Goal: Task Accomplishment & Management: Manage account settings

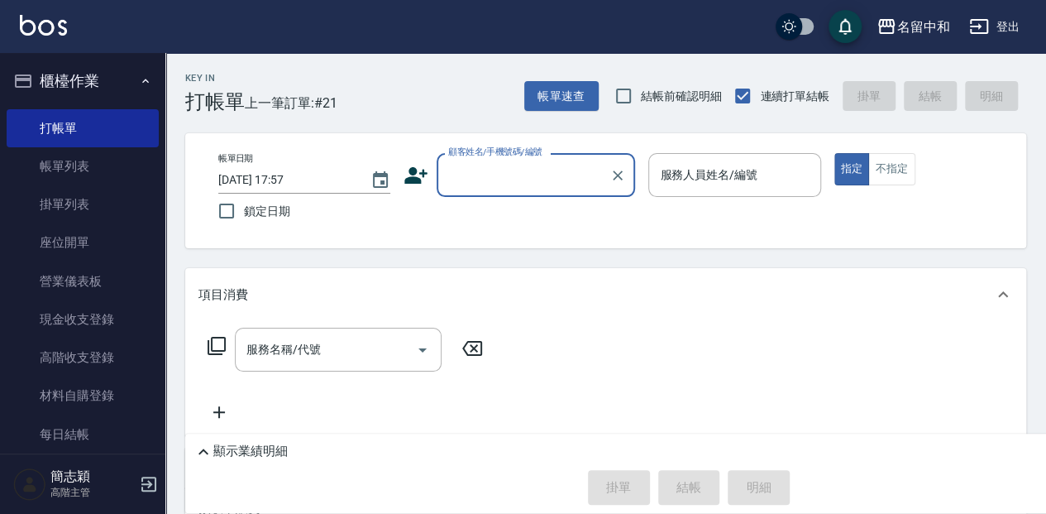
click at [481, 180] on input "顧客姓名/手機號碼/編號" at bounding box center [523, 174] width 159 height 29
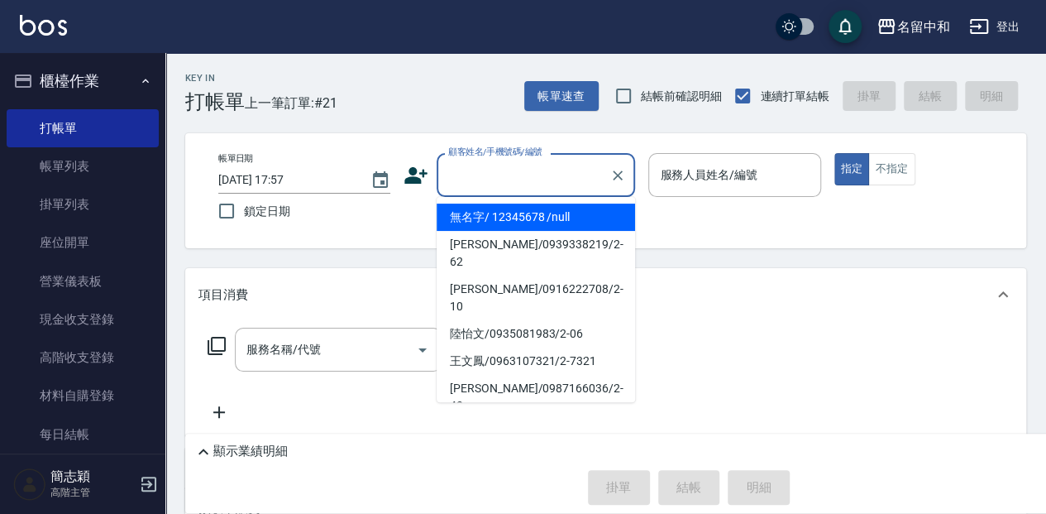
click at [491, 215] on li "無名字/ 12345678 /null" at bounding box center [536, 216] width 199 height 27
type input "無名字/ 12345678 /null"
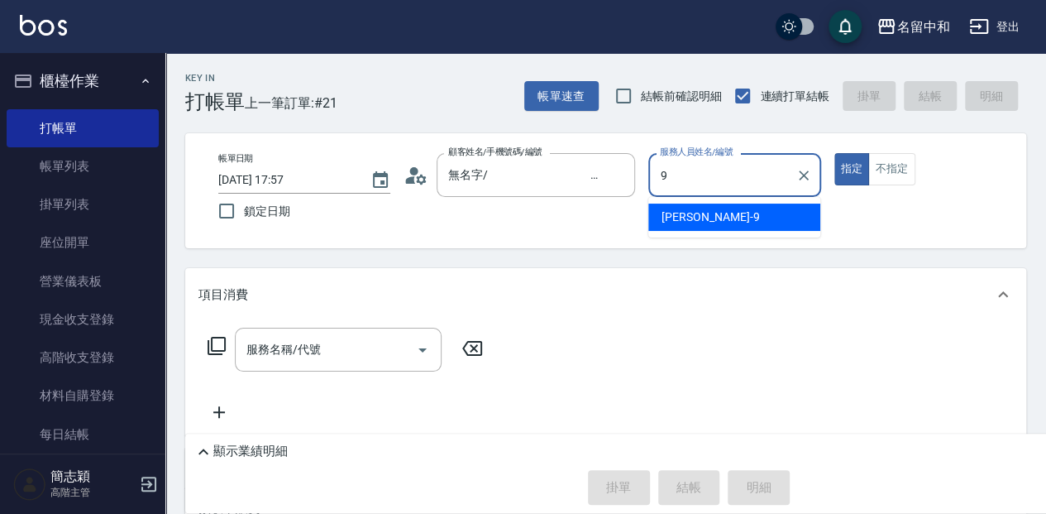
type input "[PERSON_NAME]-9"
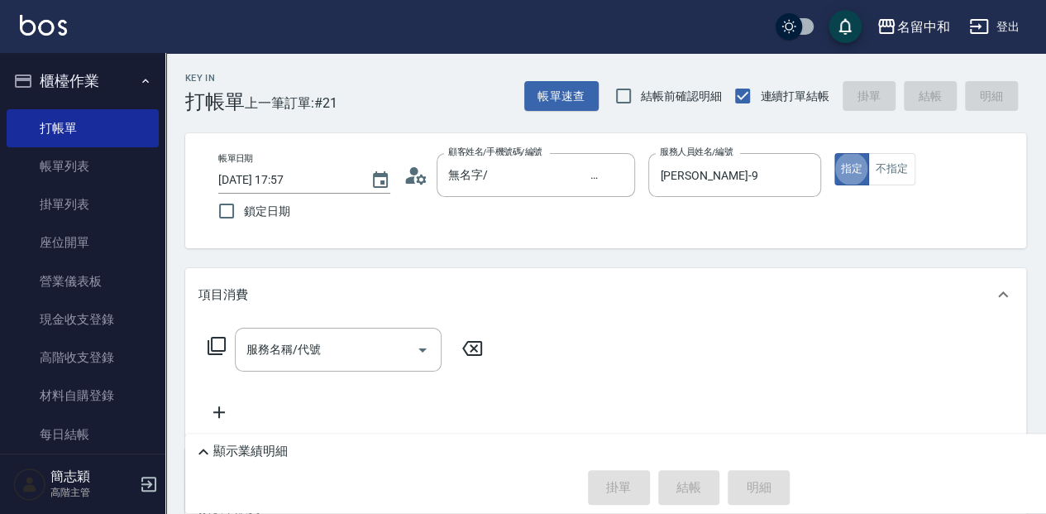
type button "true"
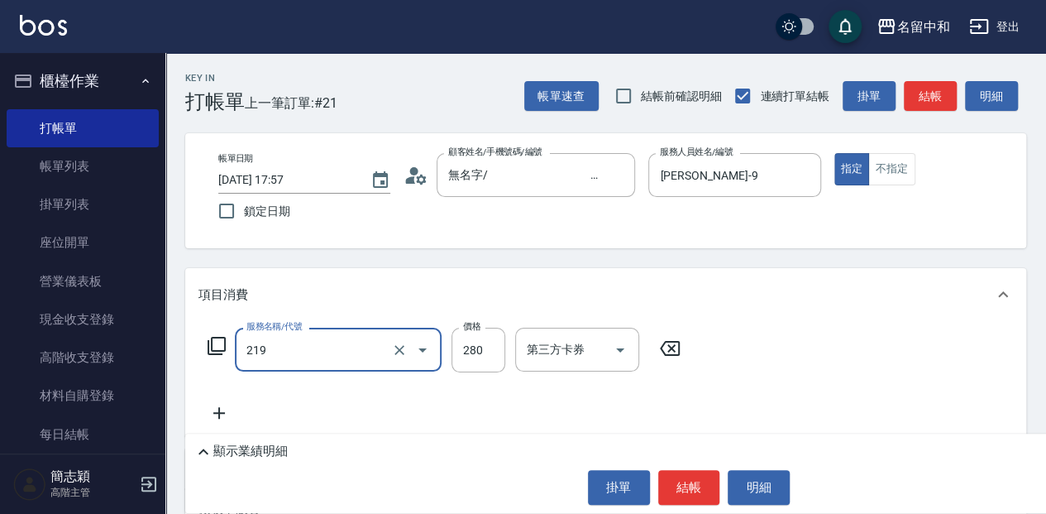
type input "洗髮280(219)"
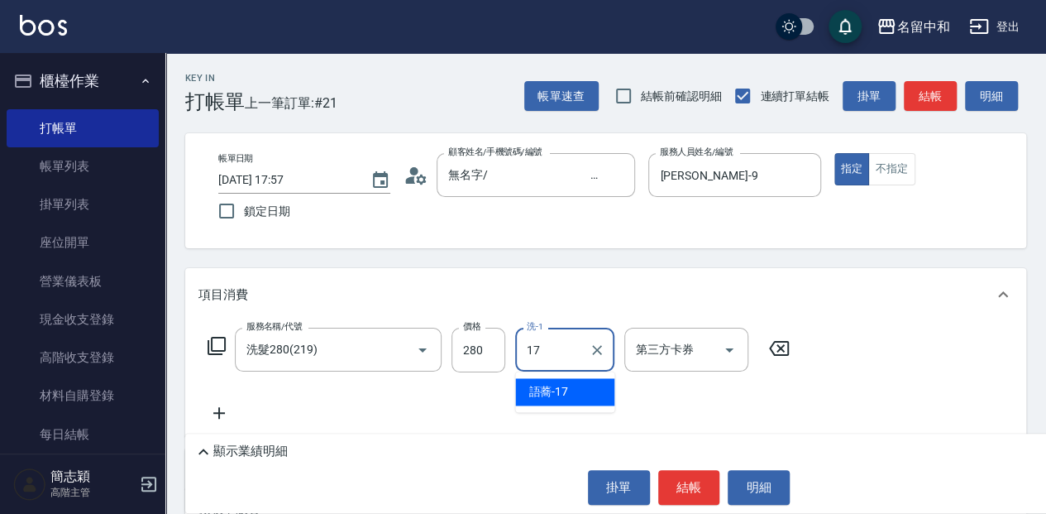
type input "語蕎-17"
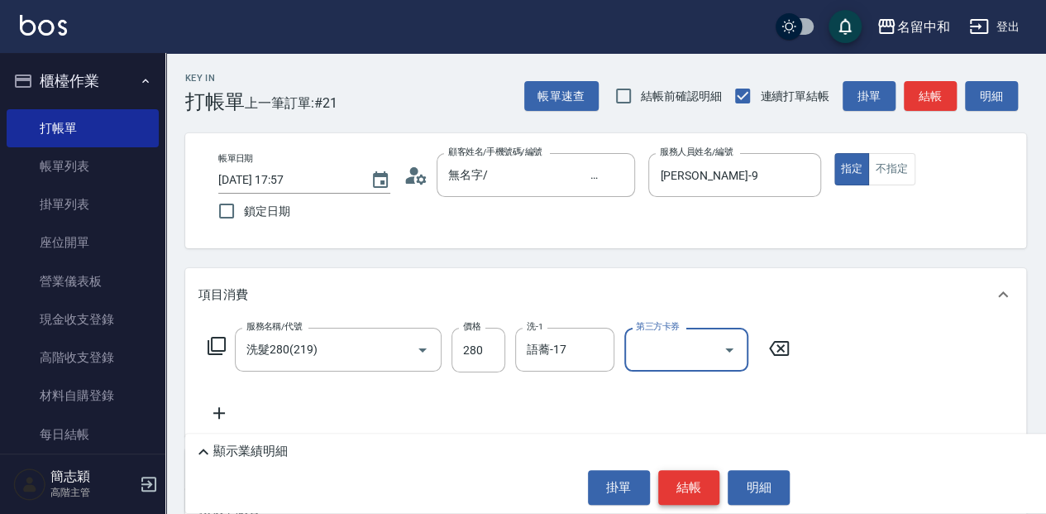
click at [688, 475] on button "結帳" at bounding box center [689, 487] width 62 height 35
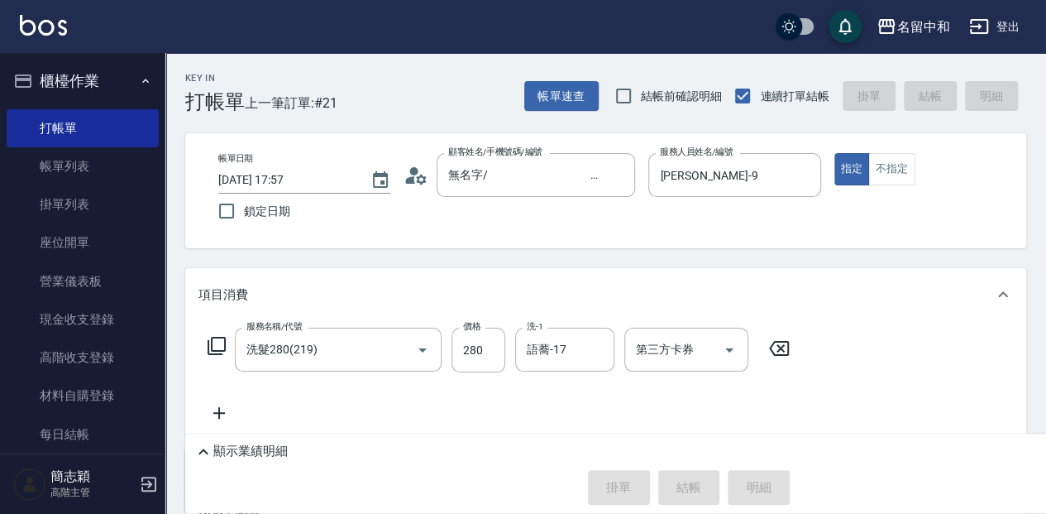
type input "[DATE] 19:05"
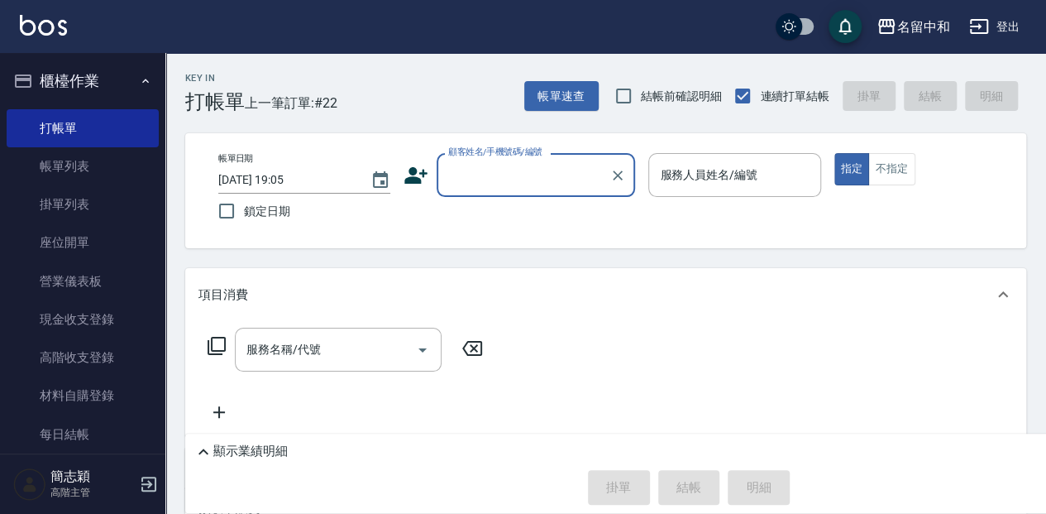
click at [501, 179] on input "顧客姓名/手機號碼/編號" at bounding box center [523, 174] width 159 height 29
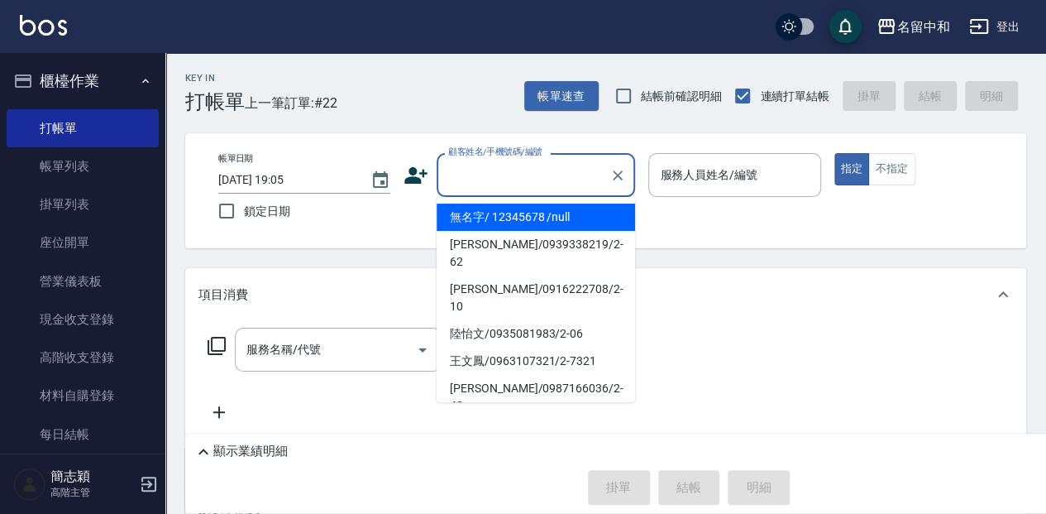
click at [505, 222] on li "無名字/ 12345678 /null" at bounding box center [536, 216] width 199 height 27
type input "無名字/ 12345678 /null"
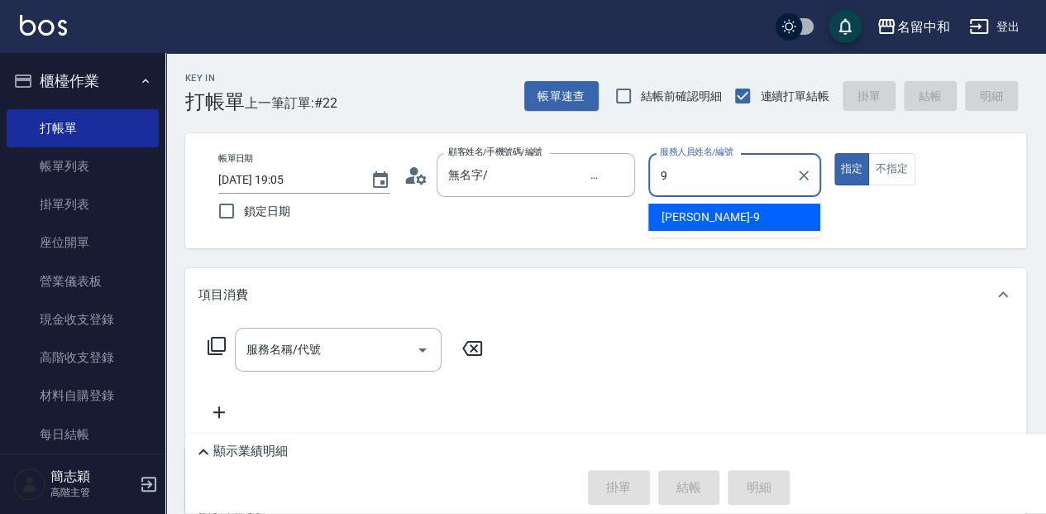
type input "[PERSON_NAME]-9"
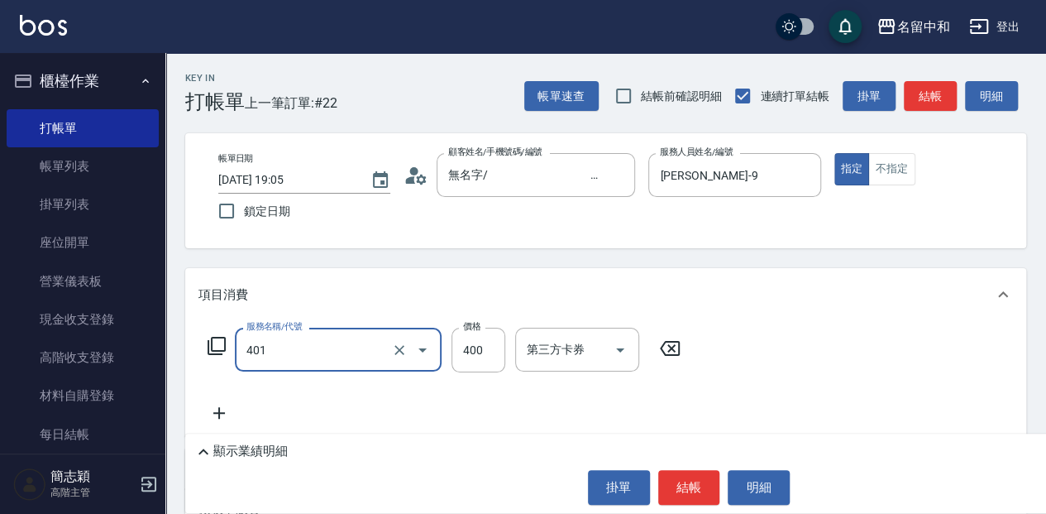
type input "剪髮(400)(401)"
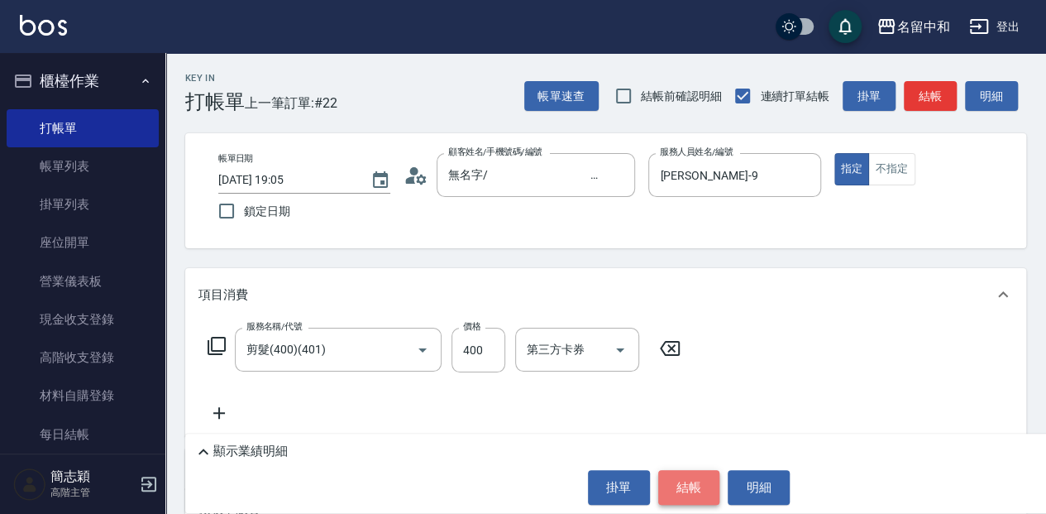
drag, startPoint x: 680, startPoint y: 478, endPoint x: 701, endPoint y: 473, distance: 22.1
click at [682, 479] on button "結帳" at bounding box center [689, 487] width 62 height 35
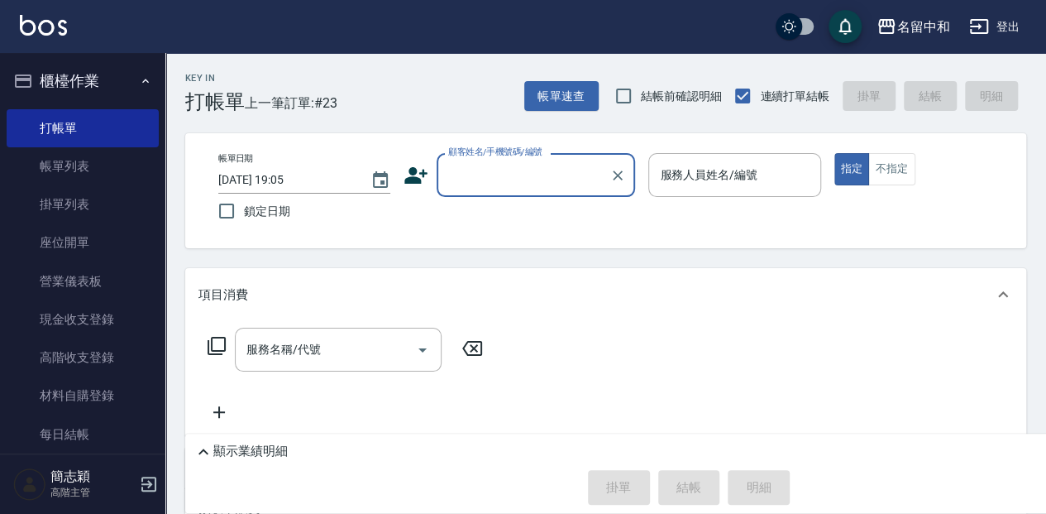
click at [483, 187] on input "顧客姓名/手機號碼/編號" at bounding box center [523, 174] width 159 height 29
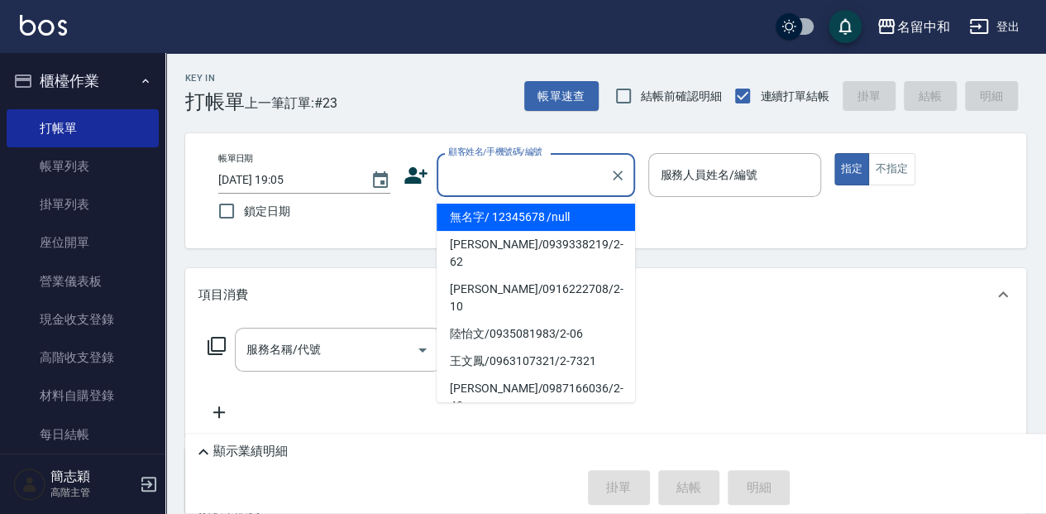
click at [466, 167] on input "顧客姓名/手機號碼/編號" at bounding box center [523, 174] width 159 height 29
click at [477, 218] on li "無名字/ 12345678 /null" at bounding box center [536, 216] width 199 height 27
type input "無名字/ 12345678 /null"
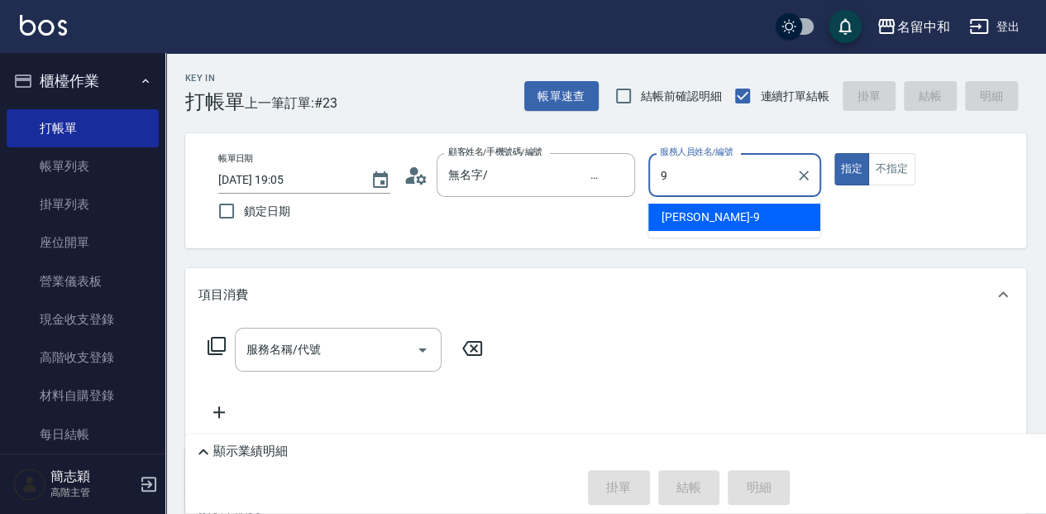
type input "[PERSON_NAME]-9"
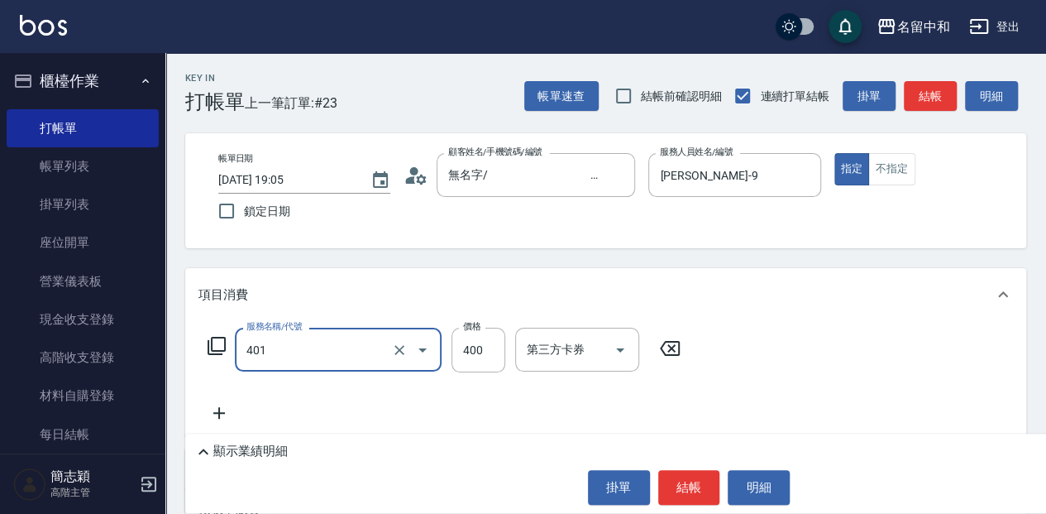
type input "剪髮(400)(401)"
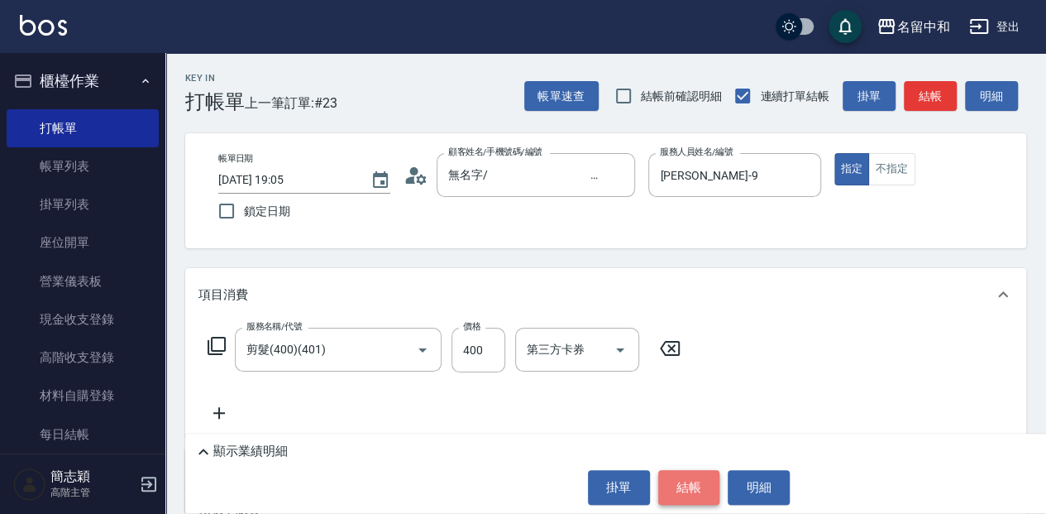
click at [708, 493] on button "結帳" at bounding box center [689, 487] width 62 height 35
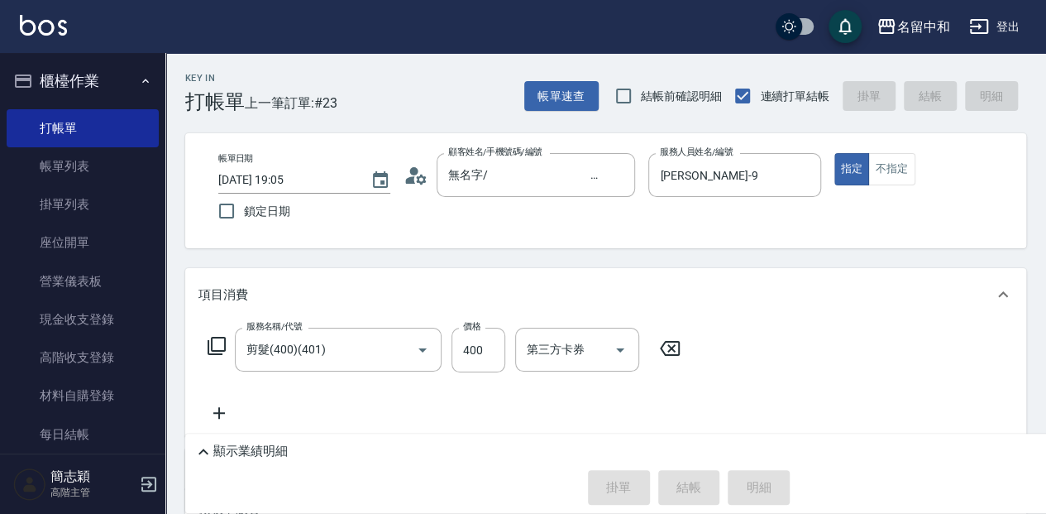
type input "[DATE] 19:06"
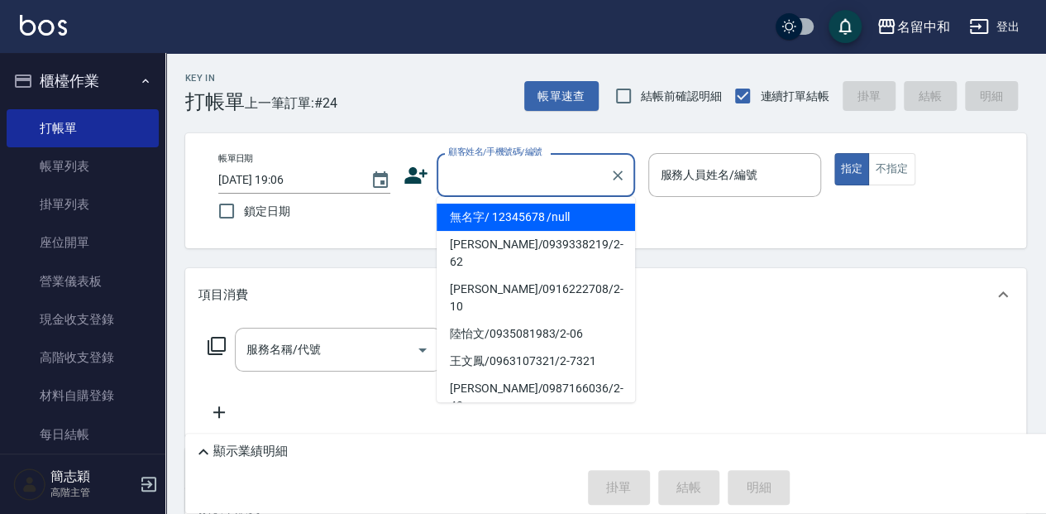
click at [513, 180] on input "顧客姓名/手機號碼/編號" at bounding box center [523, 174] width 159 height 29
click at [519, 214] on li "無名字/ 12345678 /null" at bounding box center [536, 216] width 199 height 27
type input "無名字/ 12345678 /null"
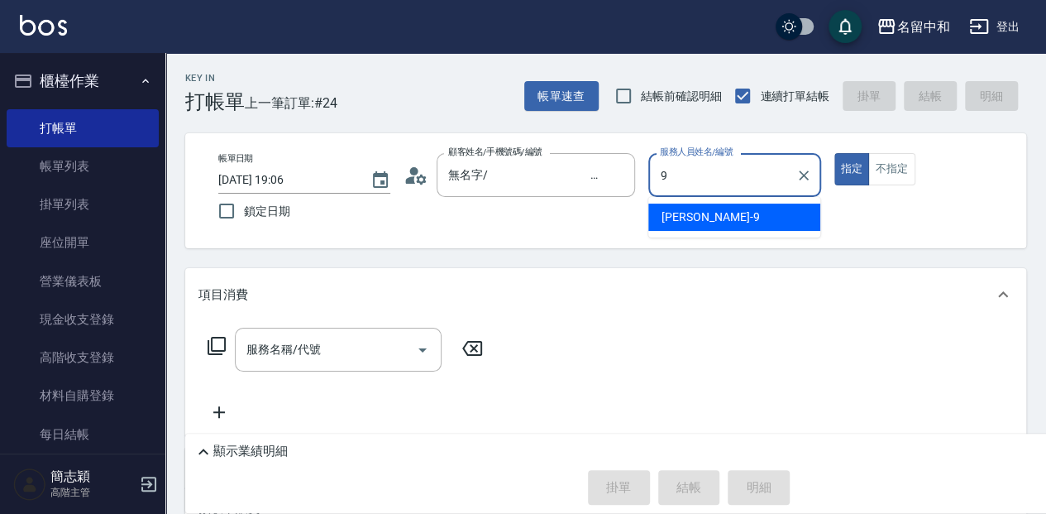
type input "[PERSON_NAME]-9"
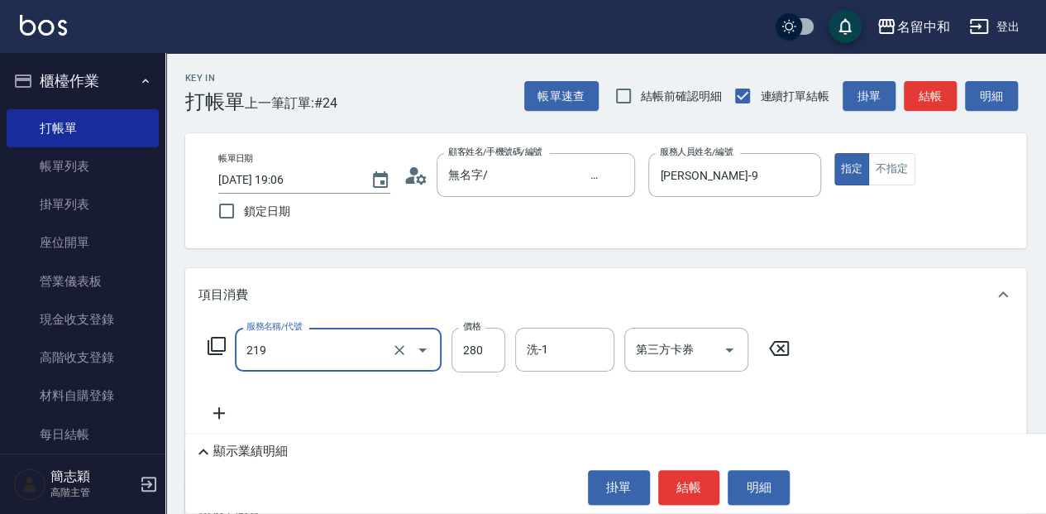
type input "洗髮280(219)"
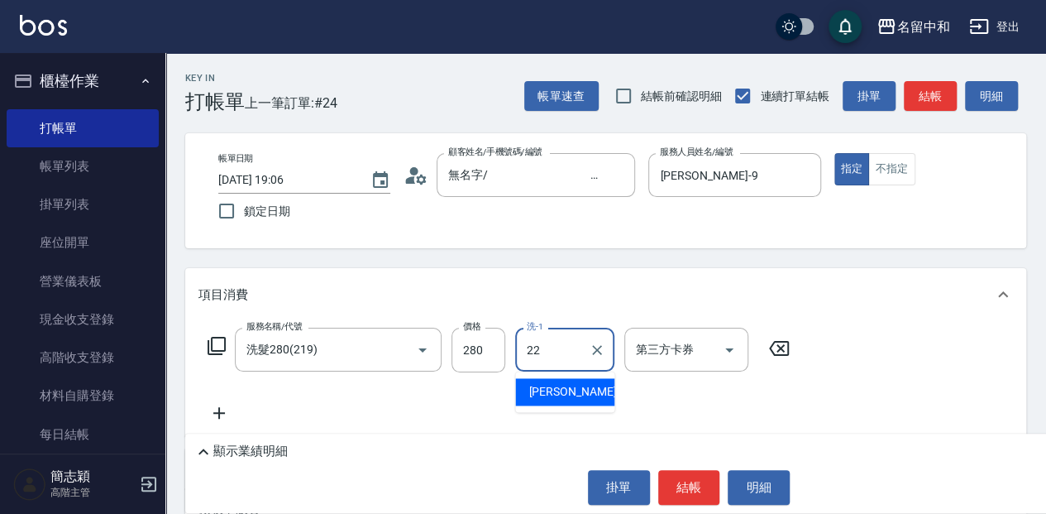
type input "品絜-22"
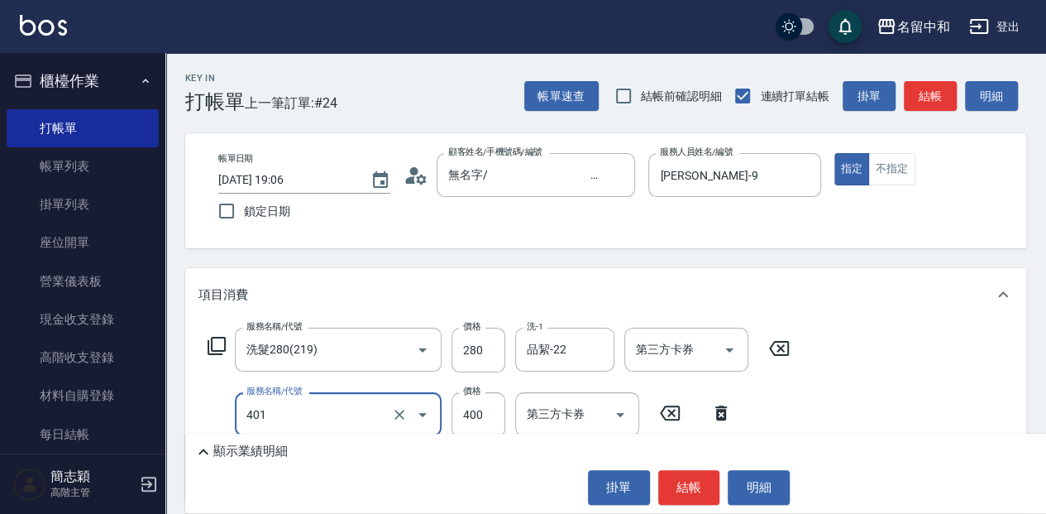
type input "剪髮(400)(401)"
type input "450"
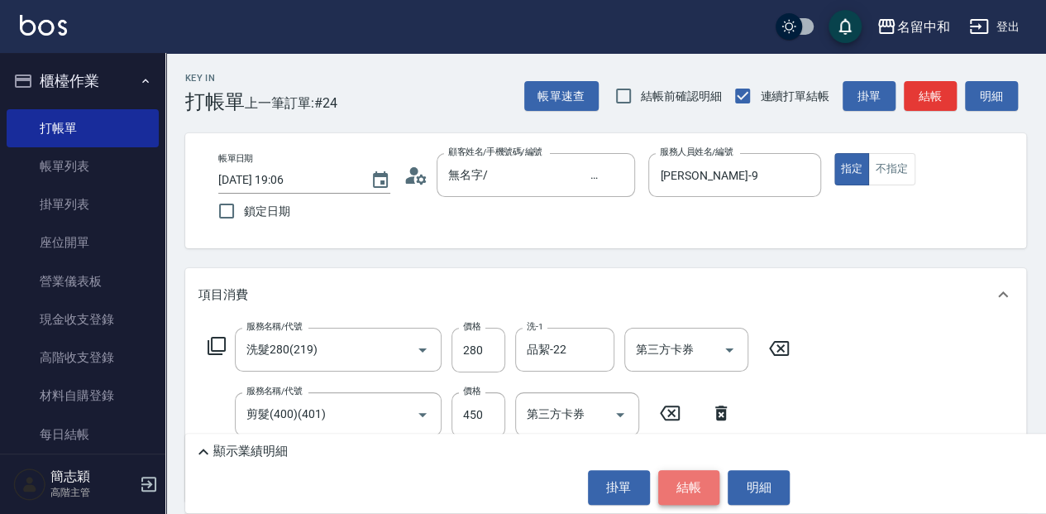
click at [704, 491] on button "結帳" at bounding box center [689, 487] width 62 height 35
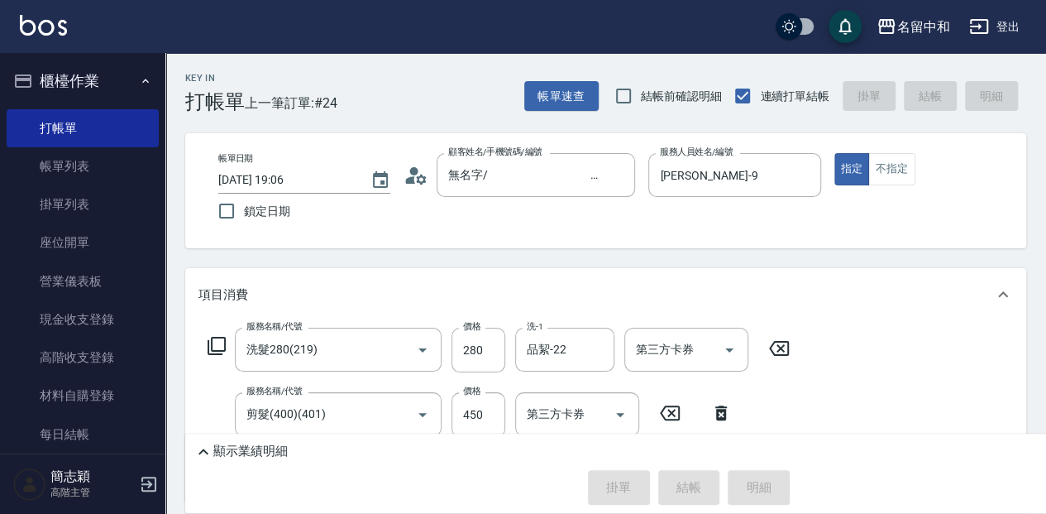
type input "[DATE] 19:07"
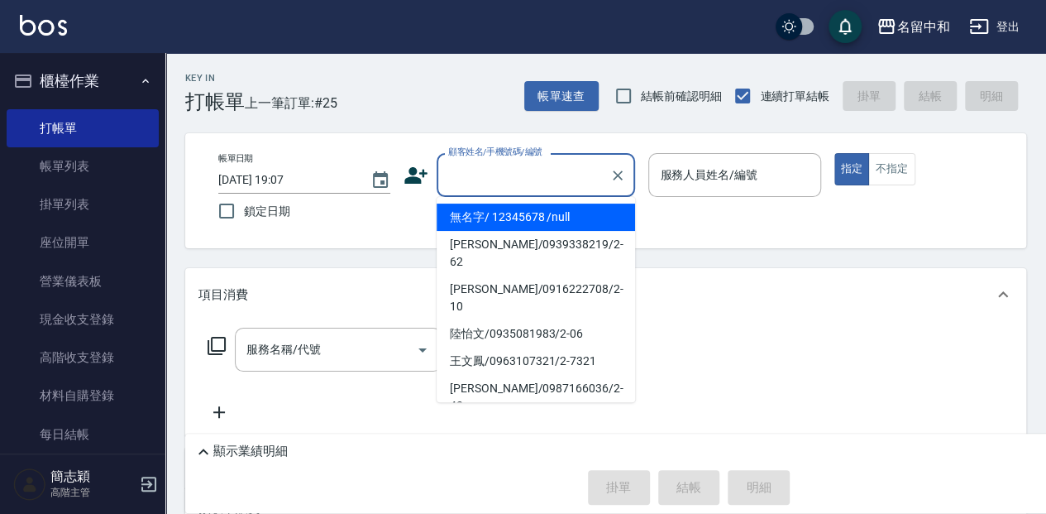
drag, startPoint x: 500, startPoint y: 165, endPoint x: 520, endPoint y: 203, distance: 42.9
click at [501, 167] on input "顧客姓名/手機號碼/編號" at bounding box center [523, 174] width 159 height 29
click at [531, 218] on li "無名字/ 12345678 /null" at bounding box center [536, 216] width 199 height 27
type input "無名字/ 12345678 /null"
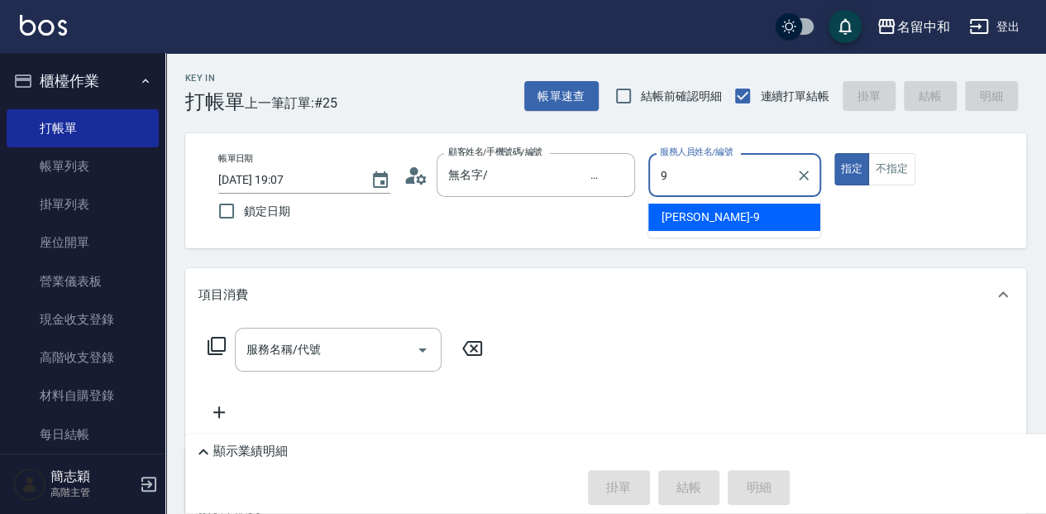
type input "[PERSON_NAME]-9"
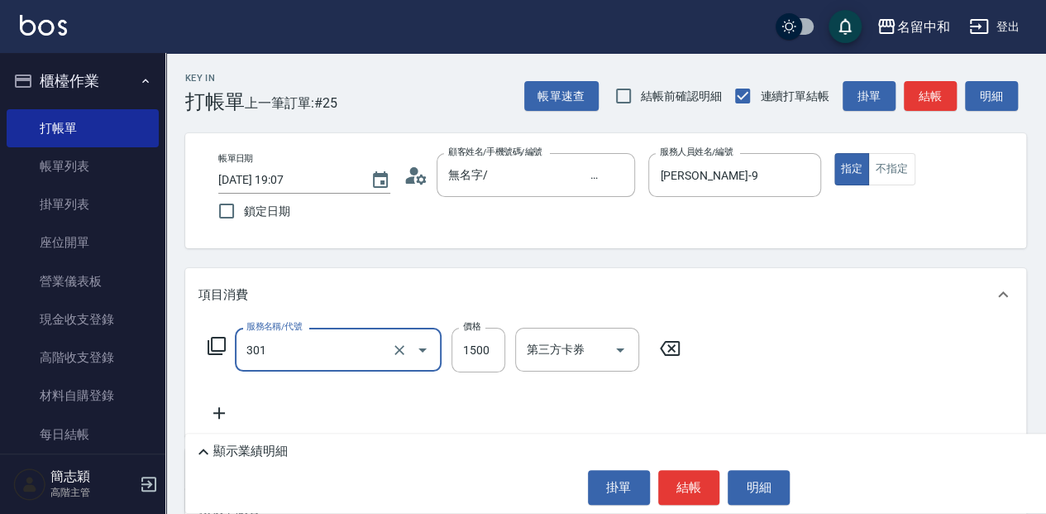
type input "燙髮(1500](301)"
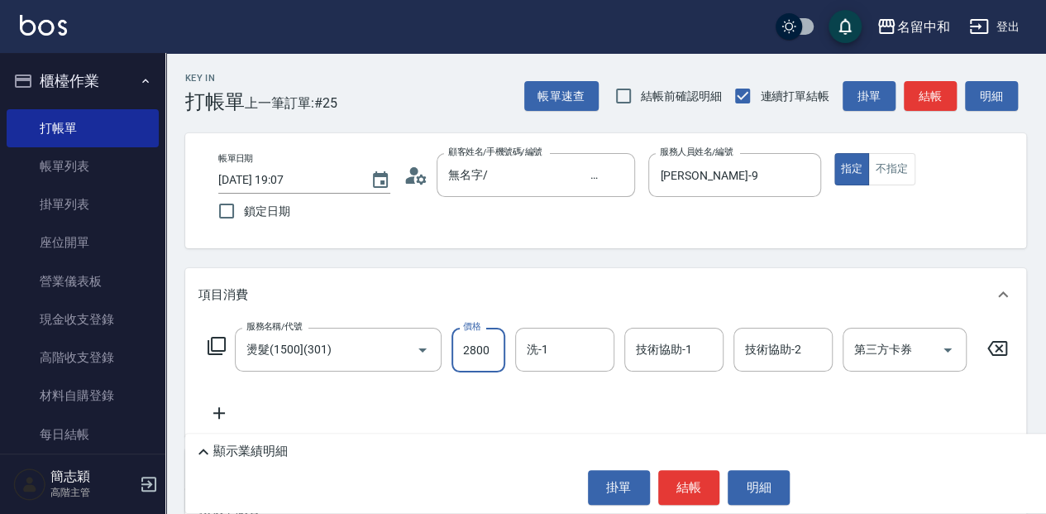
type input "2800"
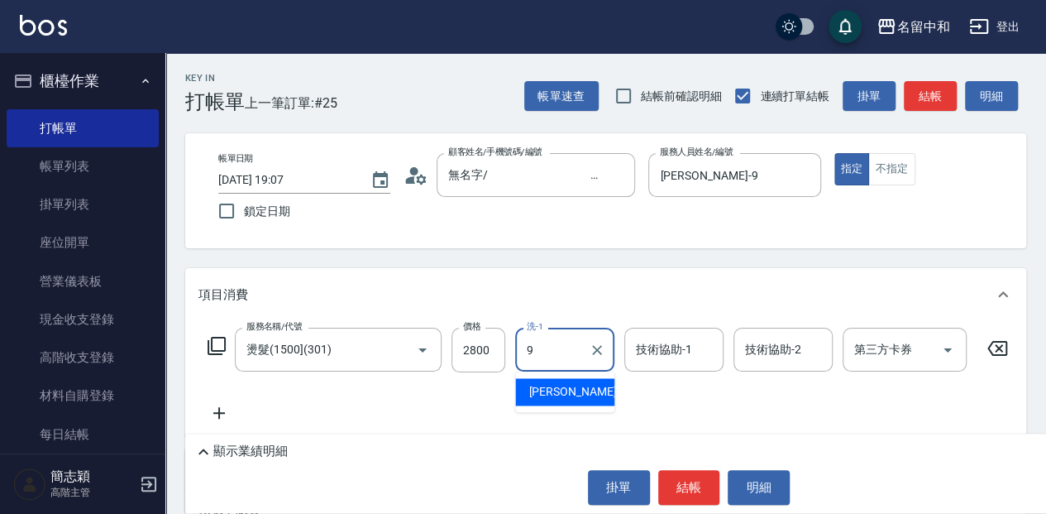
type input "[PERSON_NAME]-9"
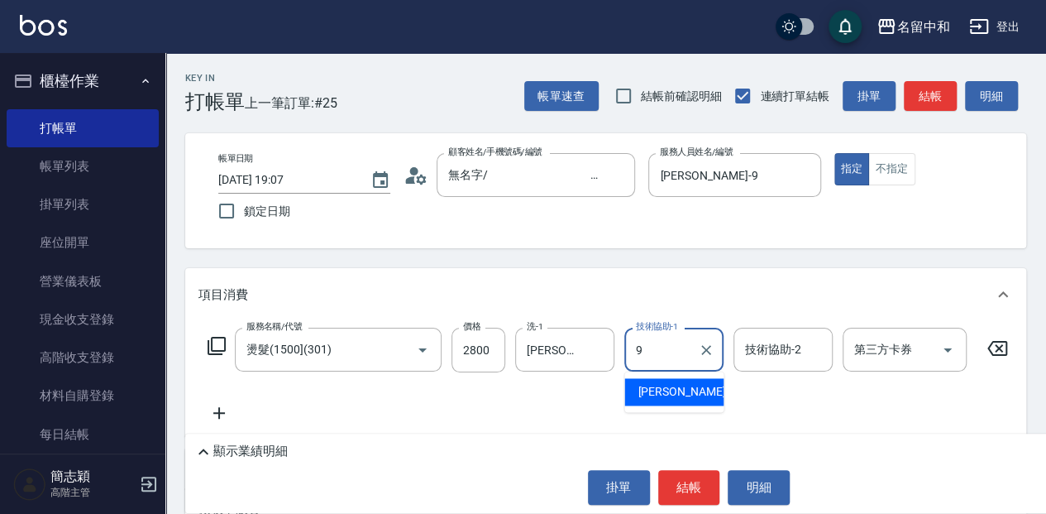
type input "[PERSON_NAME]-9"
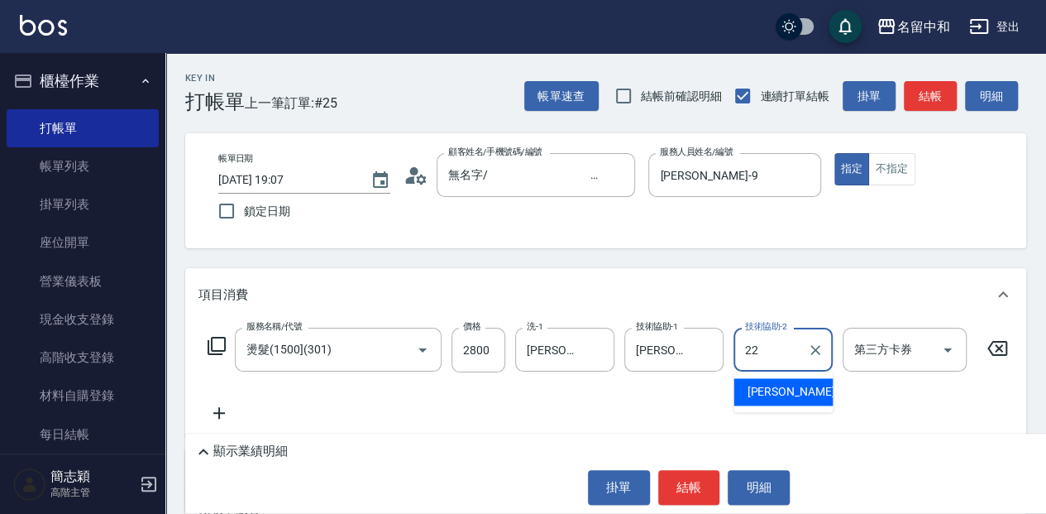
type input "品絜-22"
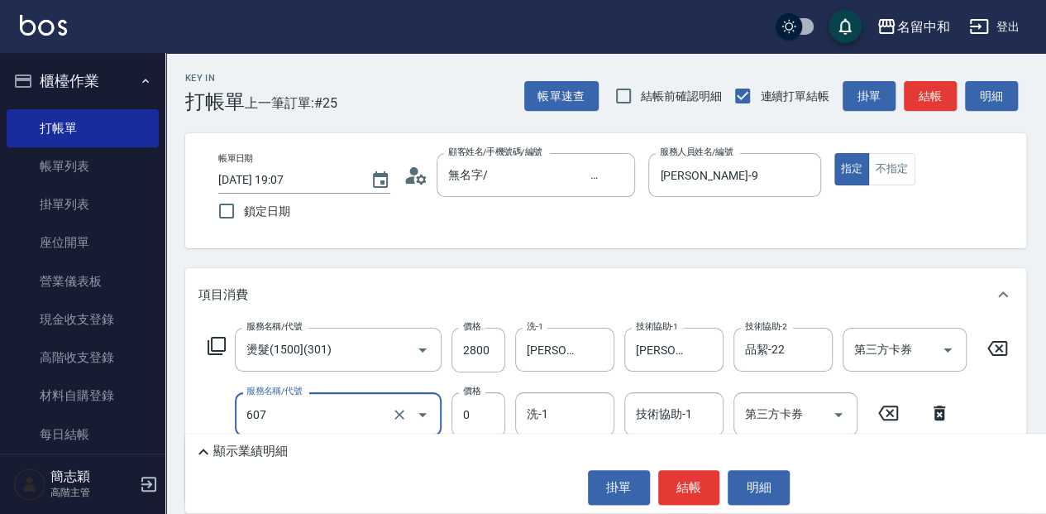
type input "魚子單次0(607)"
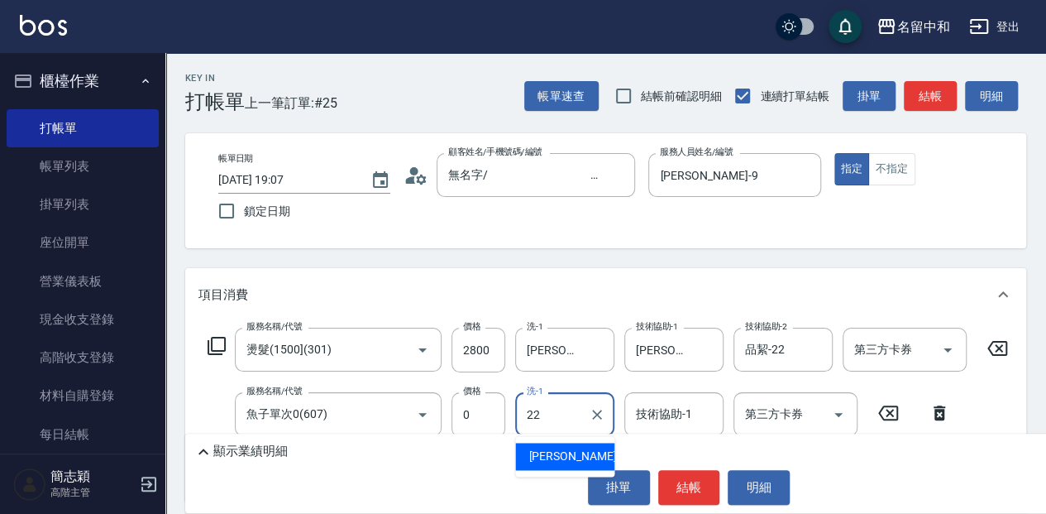
type input "品絜-22"
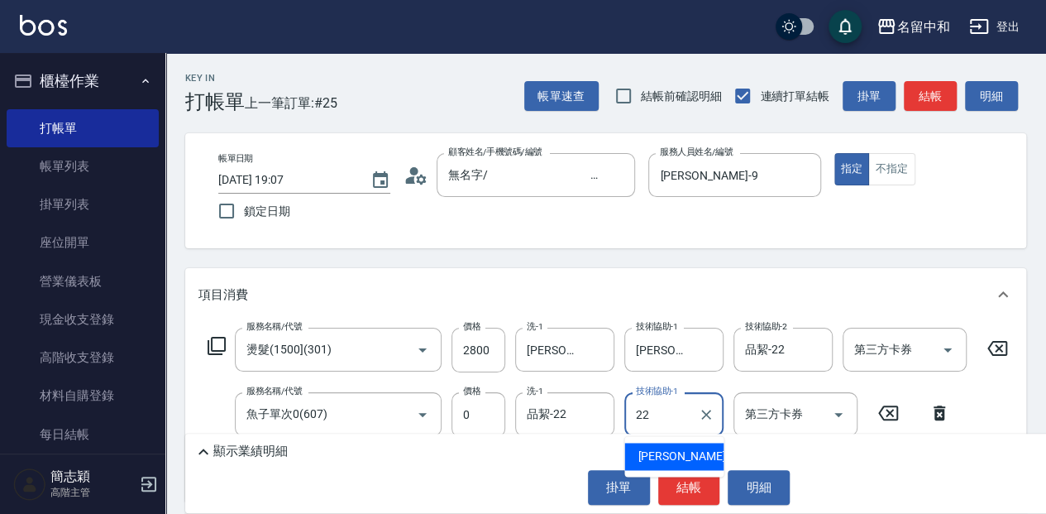
type input "品絜-22"
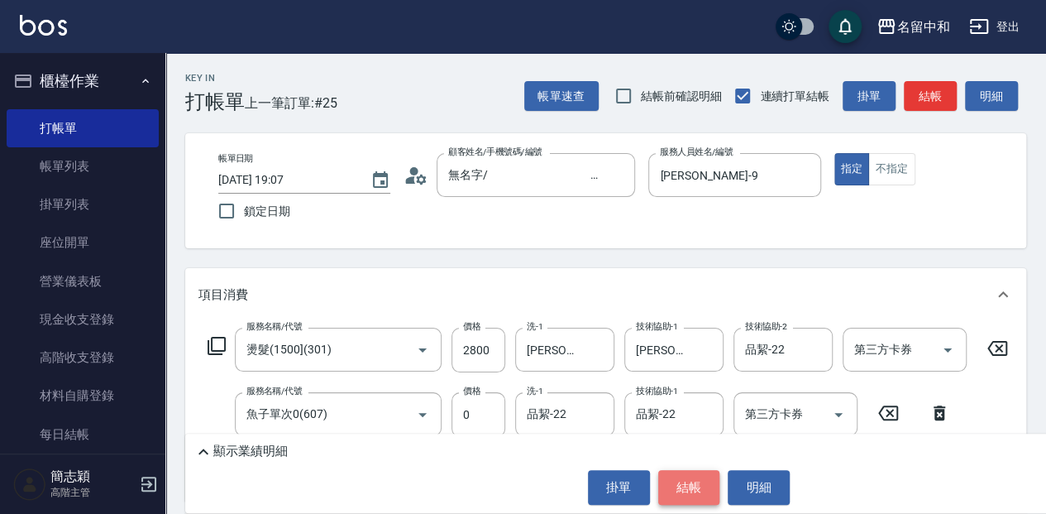
click at [697, 495] on button "結帳" at bounding box center [689, 487] width 62 height 35
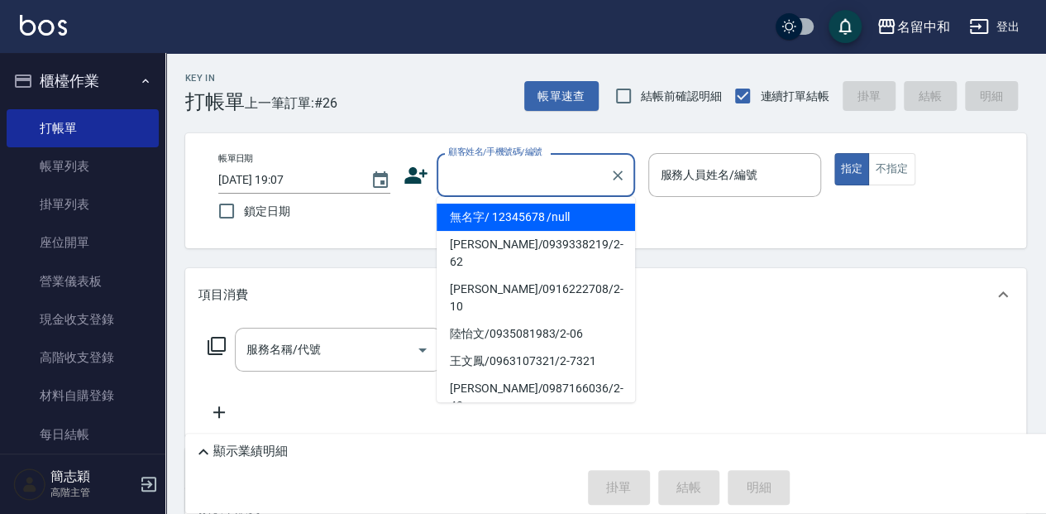
click at [520, 165] on input "顧客姓名/手機號碼/編號" at bounding box center [523, 174] width 159 height 29
click at [522, 224] on li "無名字/ 12345678 /null" at bounding box center [536, 216] width 199 height 27
type input "無名字/ 12345678 /null"
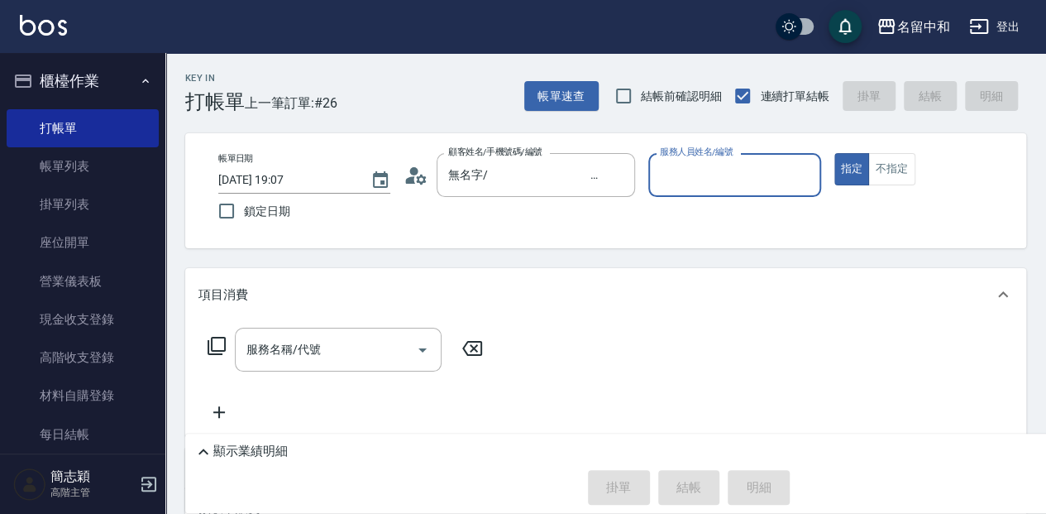
click at [716, 173] on input "服務人員姓名/編號" at bounding box center [734, 174] width 157 height 29
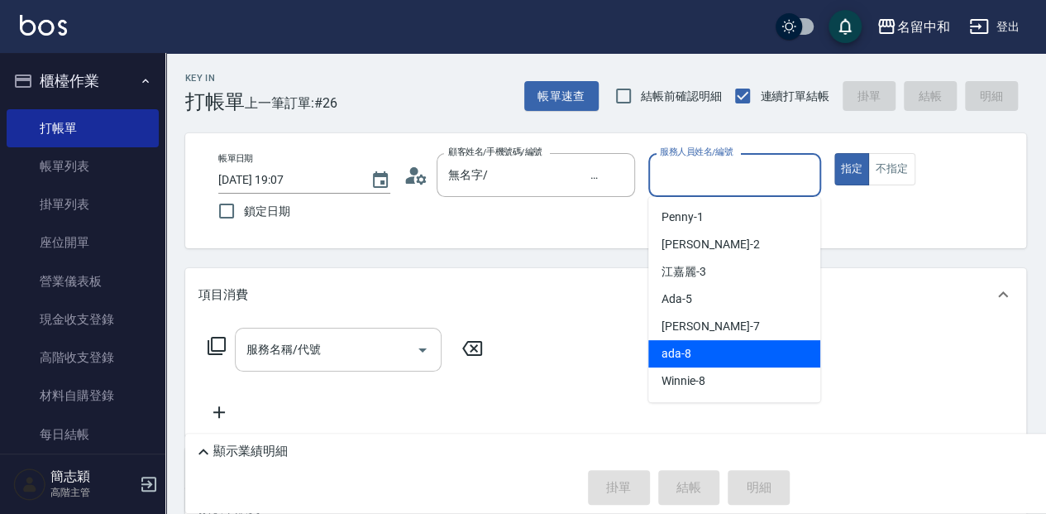
drag, startPoint x: 698, startPoint y: 348, endPoint x: 438, endPoint y: 367, distance: 260.4
click at [697, 349] on div "ada -8" at bounding box center [735, 353] width 172 height 27
type input "ada-8"
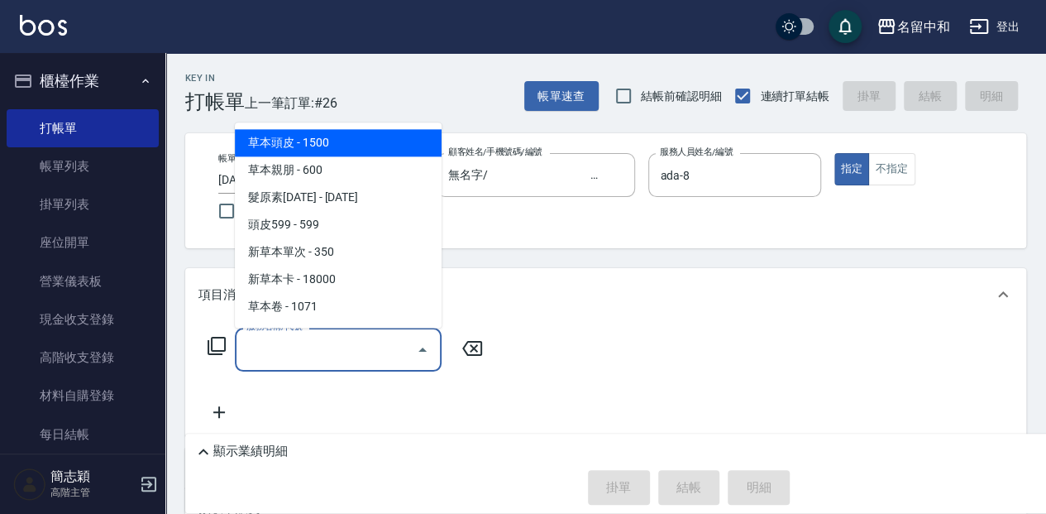
click at [334, 356] on input "服務名稱/代號" at bounding box center [325, 349] width 167 height 29
type input "2"
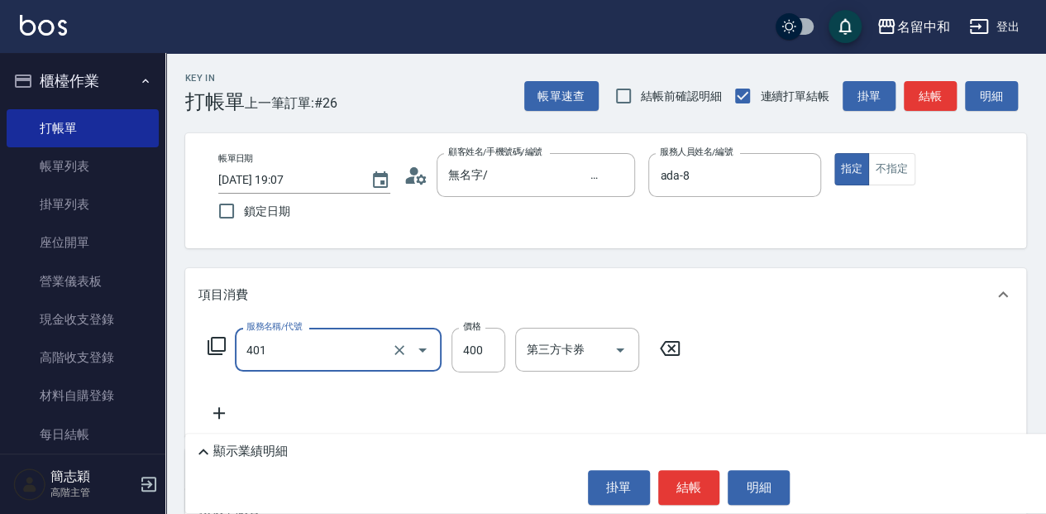
type input "剪髮(400)(401)"
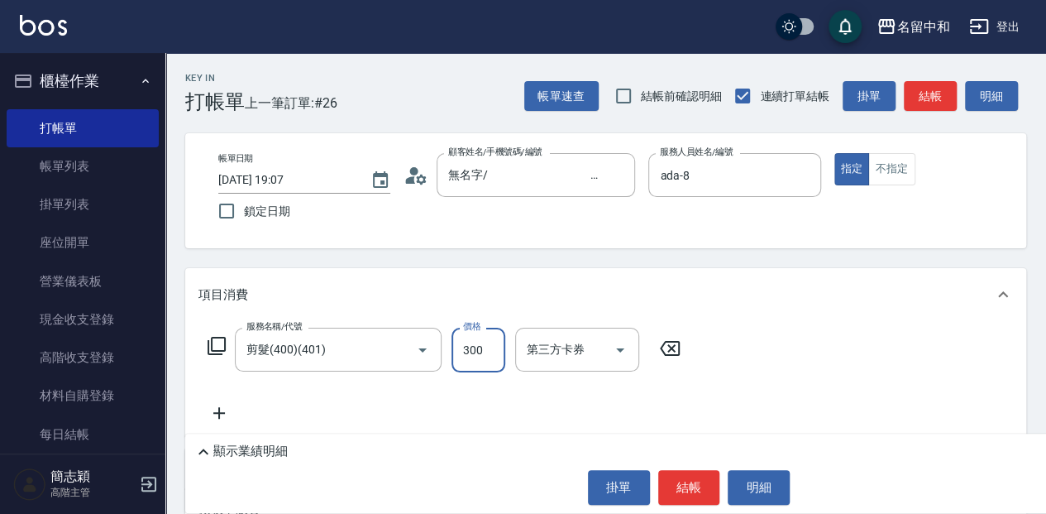
type input "300"
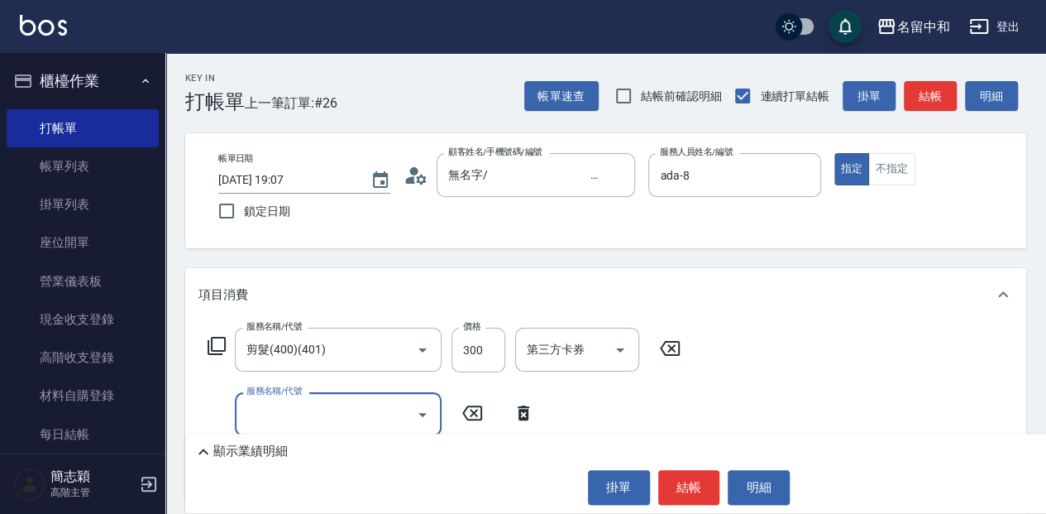
scroll to position [55, 0]
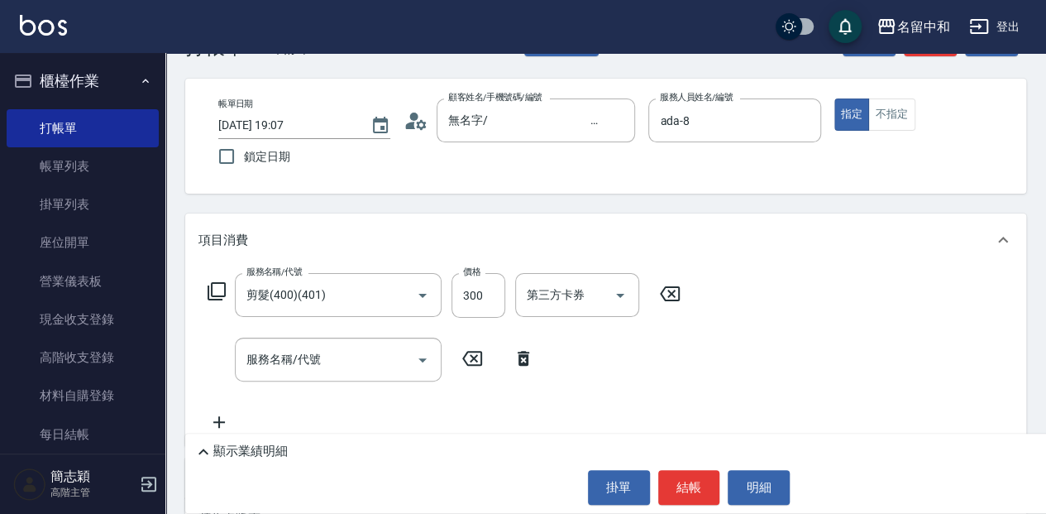
click at [218, 285] on icon at bounding box center [217, 291] width 20 height 20
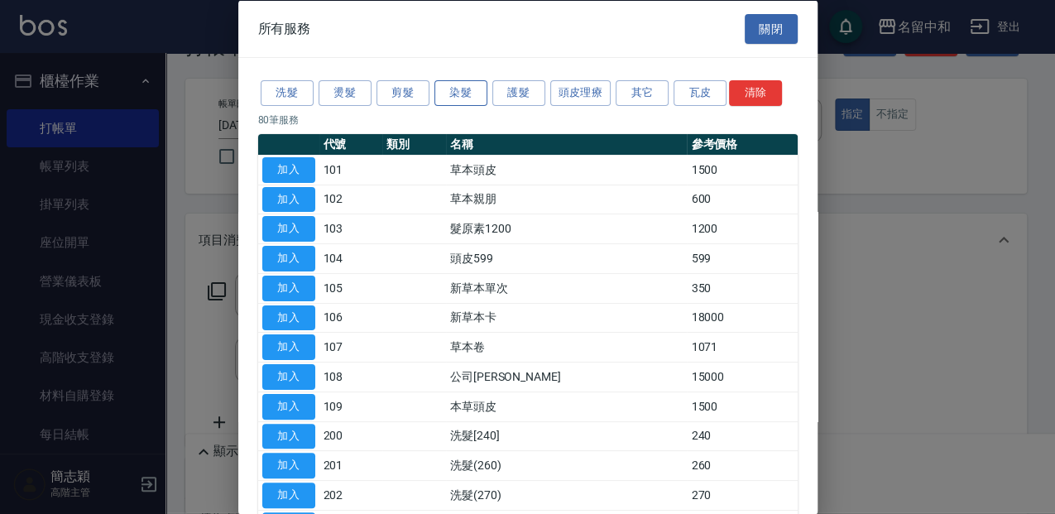
click at [463, 91] on button "染髮" at bounding box center [460, 93] width 53 height 26
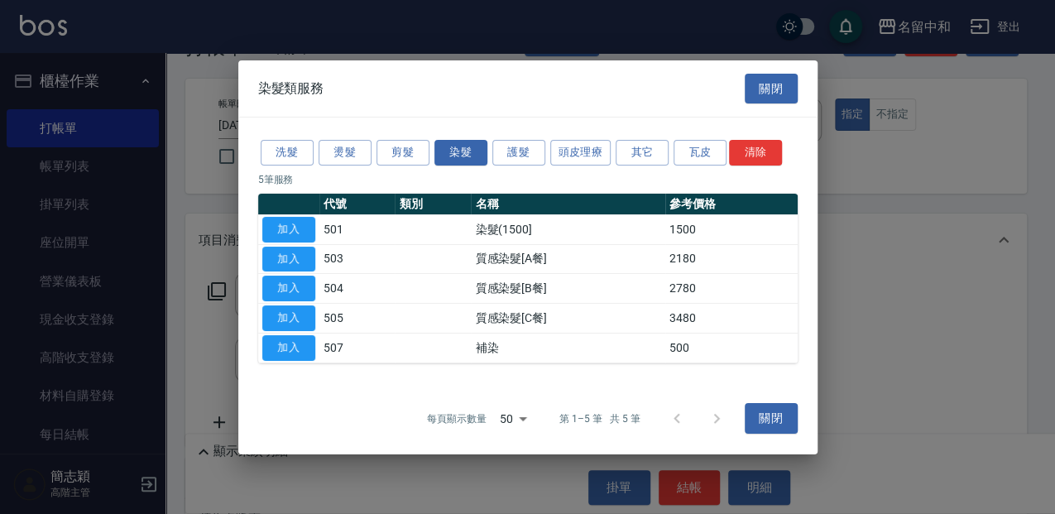
click at [316, 236] on td "加入" at bounding box center [288, 229] width 61 height 30
click at [312, 236] on button "加入" at bounding box center [288, 230] width 53 height 26
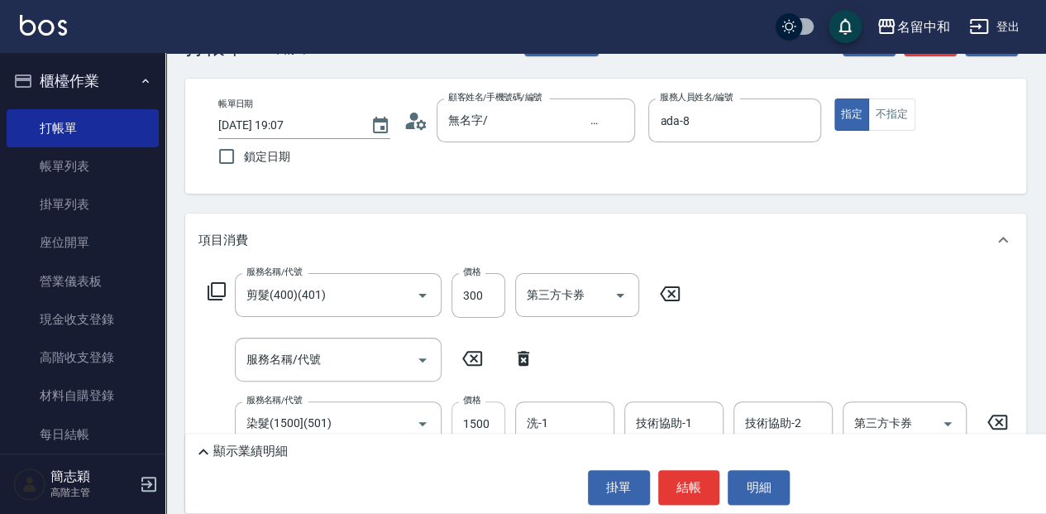
click at [491, 418] on input "1500" at bounding box center [479, 423] width 54 height 45
type input "2400"
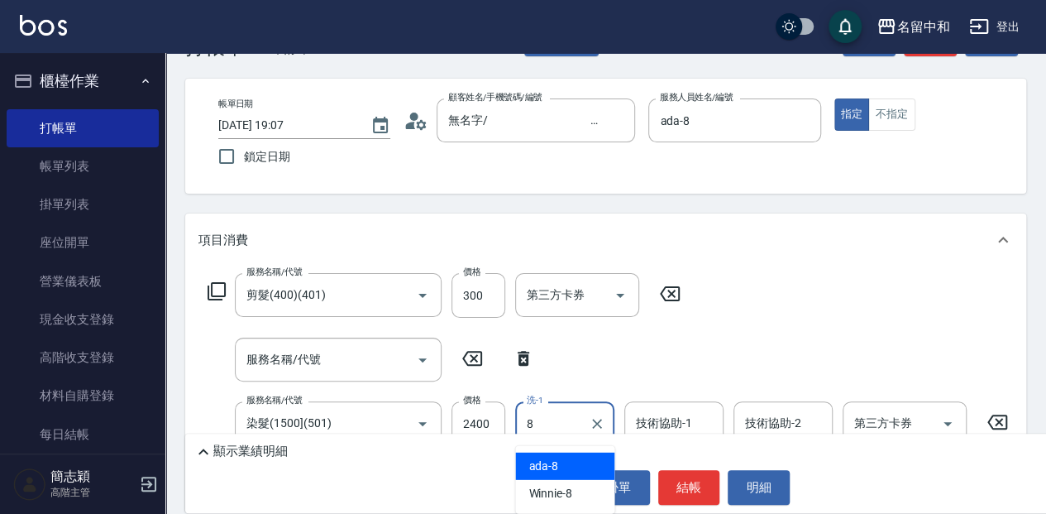
type input "ada-8"
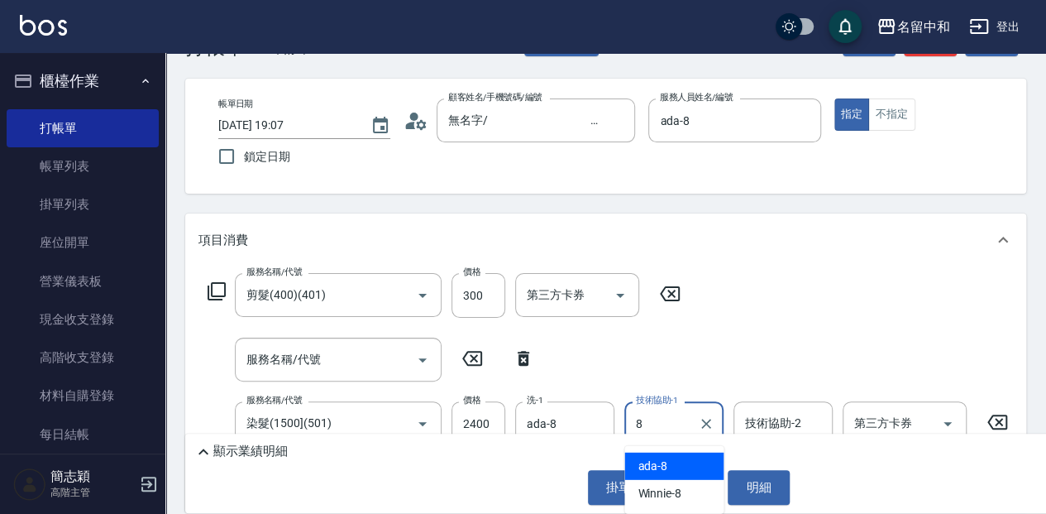
type input "ada-8"
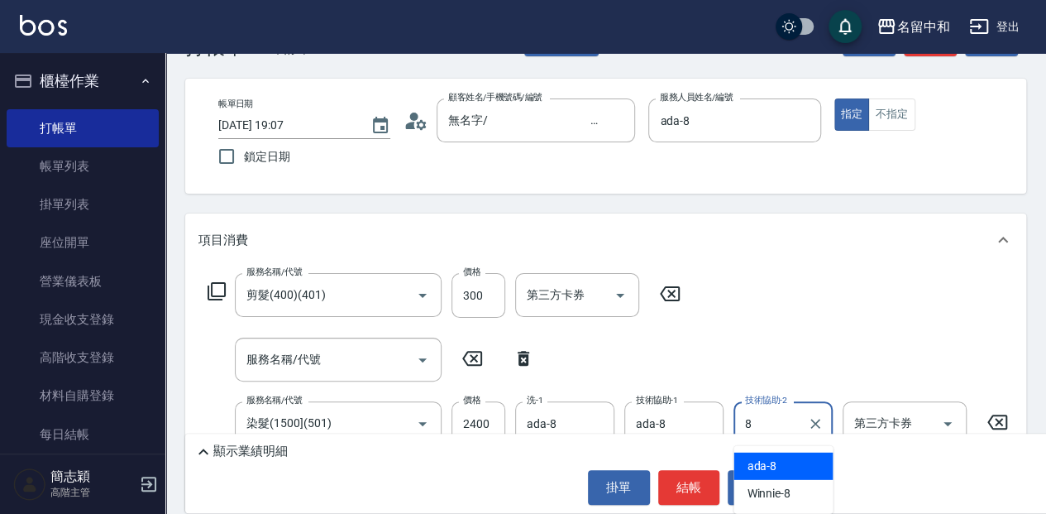
type input "ada-8"
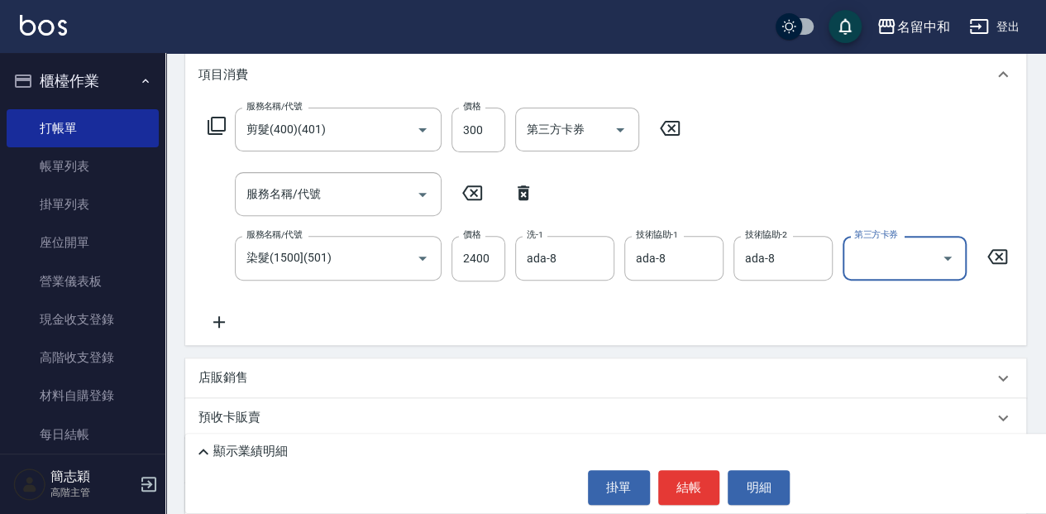
scroll to position [366, 0]
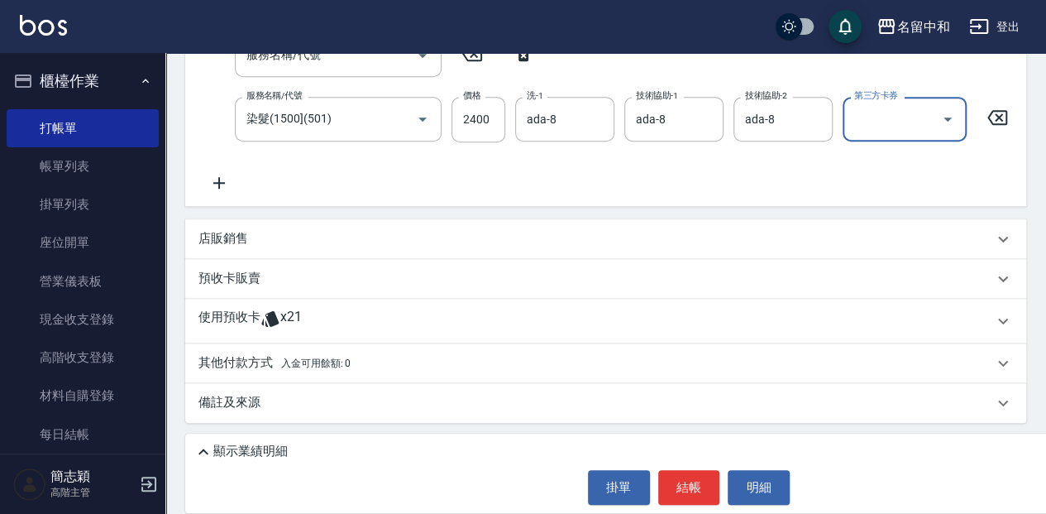
click at [261, 234] on div "店販銷售" at bounding box center [596, 238] width 795 height 17
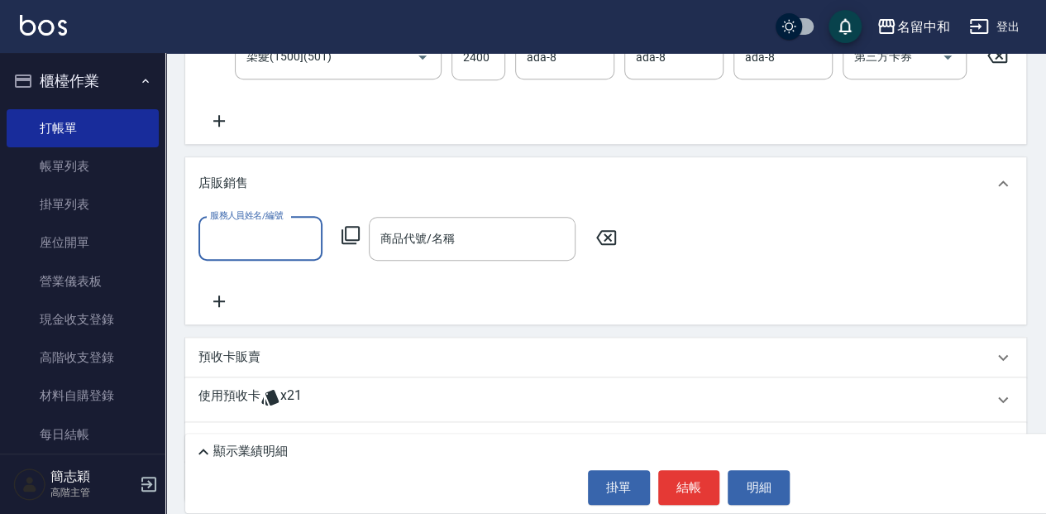
scroll to position [476, 0]
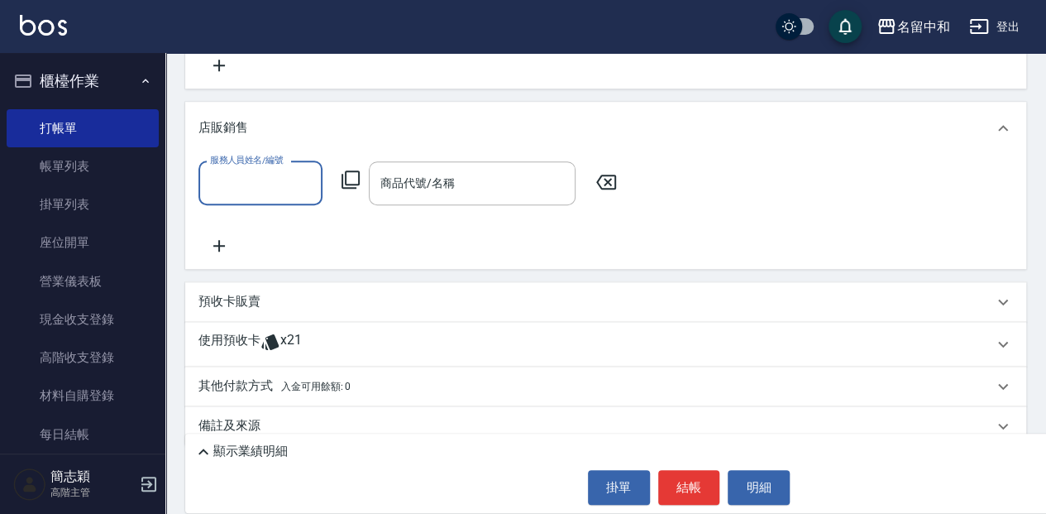
click at [296, 387] on p "其他付款方式 入金可用餘額: 0" at bounding box center [275, 386] width 152 height 18
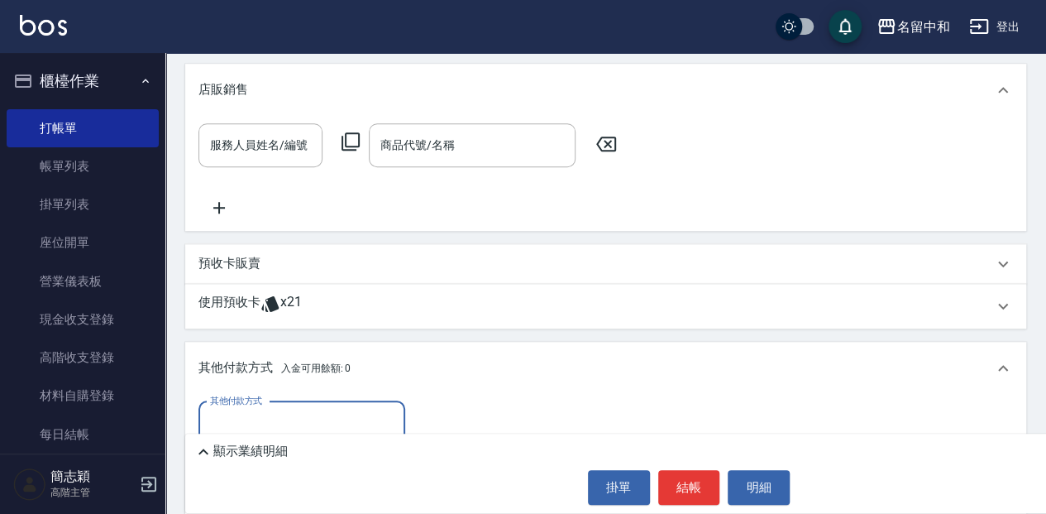
scroll to position [531, 0]
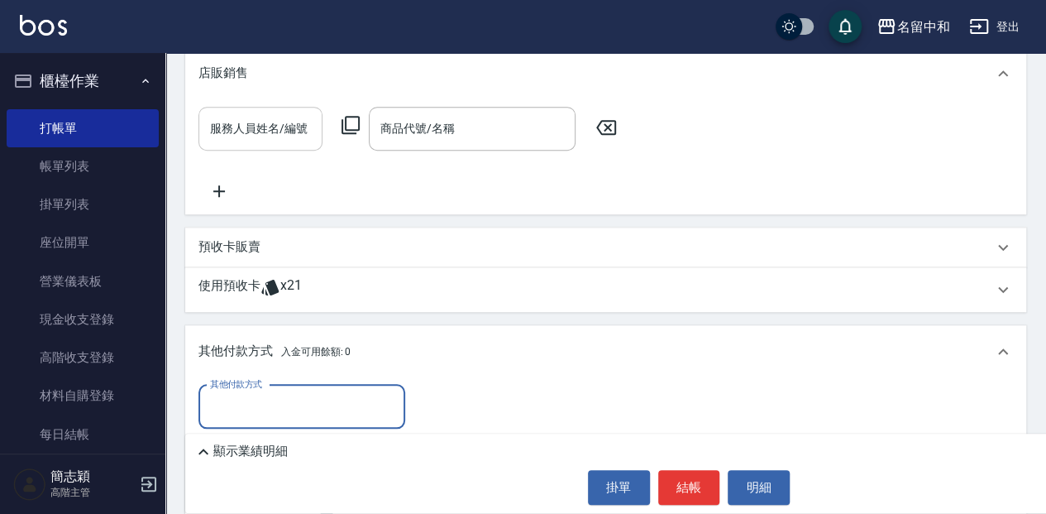
click at [284, 139] on input "服務人員姓名/編號" at bounding box center [260, 128] width 109 height 29
click at [384, 201] on div "服務人員姓名/編號 服務人員姓名/編號 商品代號/名稱 商品代號/名稱" at bounding box center [606, 154] width 815 height 94
click at [294, 421] on input "其他付款方式" at bounding box center [302, 406] width 192 height 29
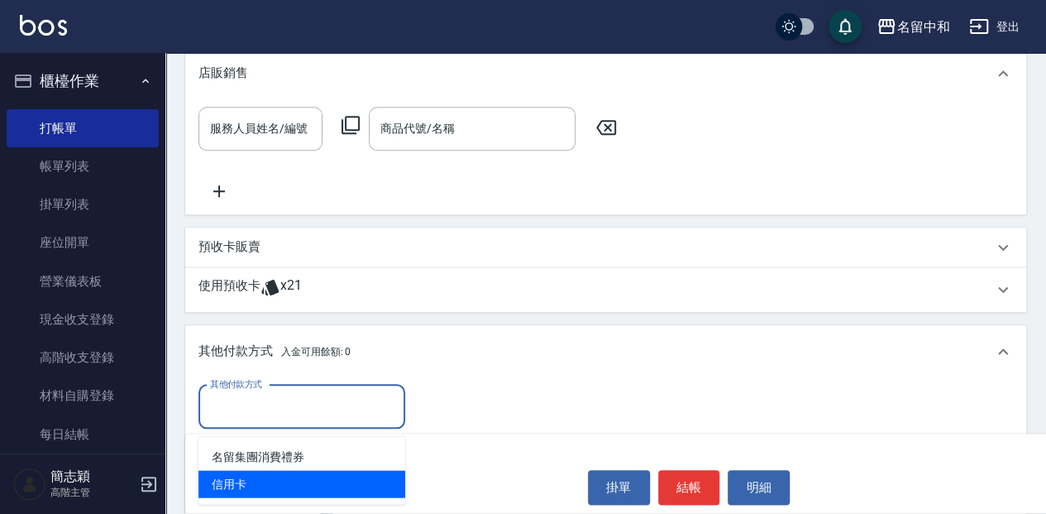
click at [273, 480] on span "信用卡" at bounding box center [302, 483] width 207 height 27
type input "信用卡"
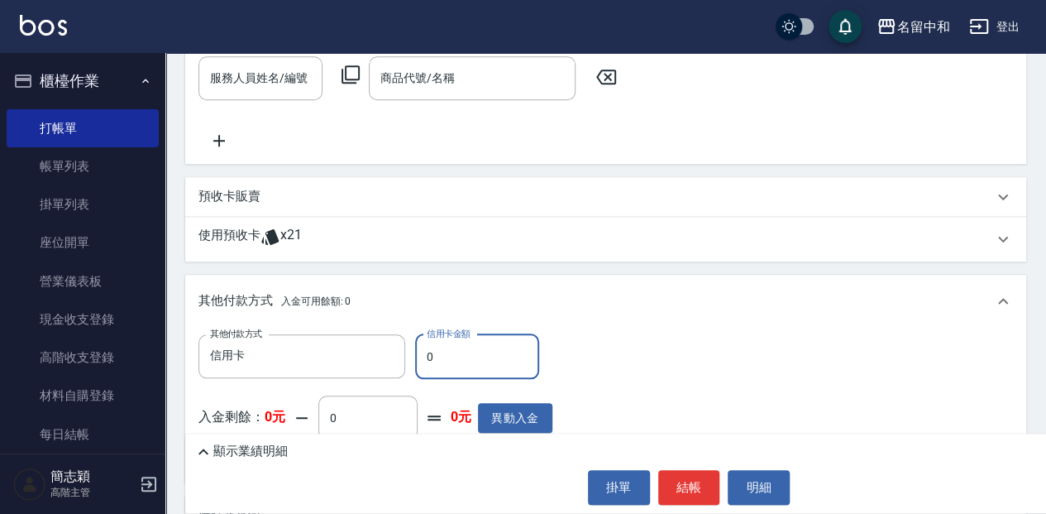
scroll to position [586, 0]
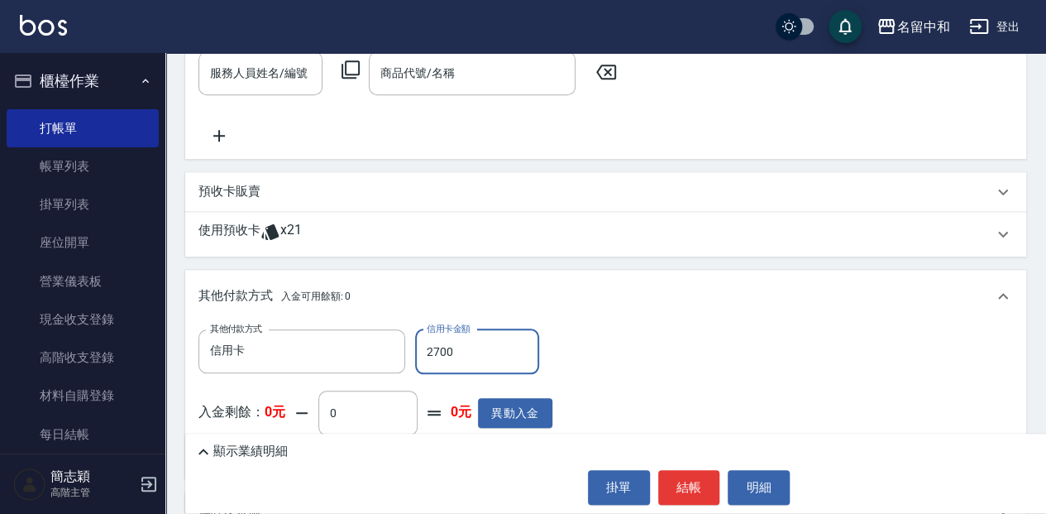
type input "2700"
click at [676, 490] on button "結帳" at bounding box center [689, 487] width 62 height 35
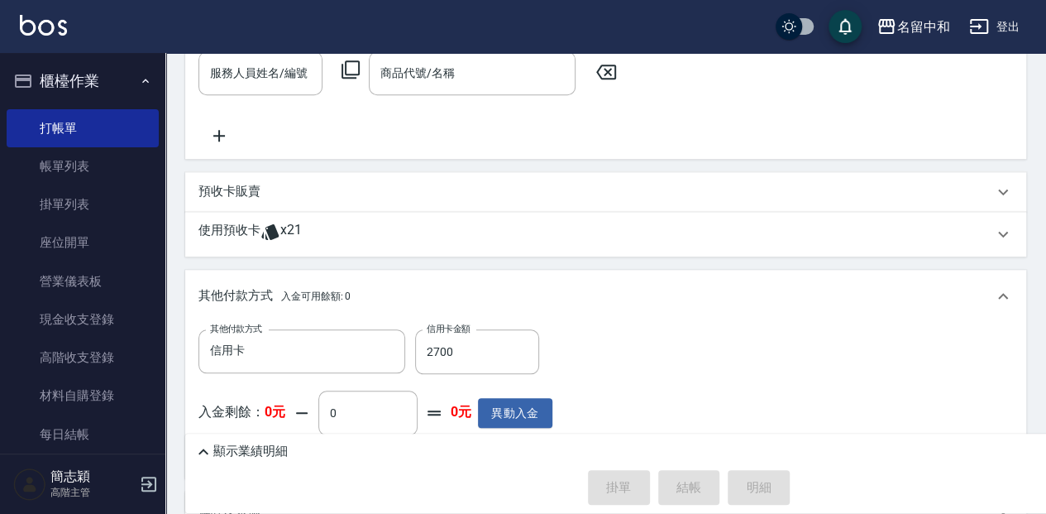
type input "[DATE] 19:14"
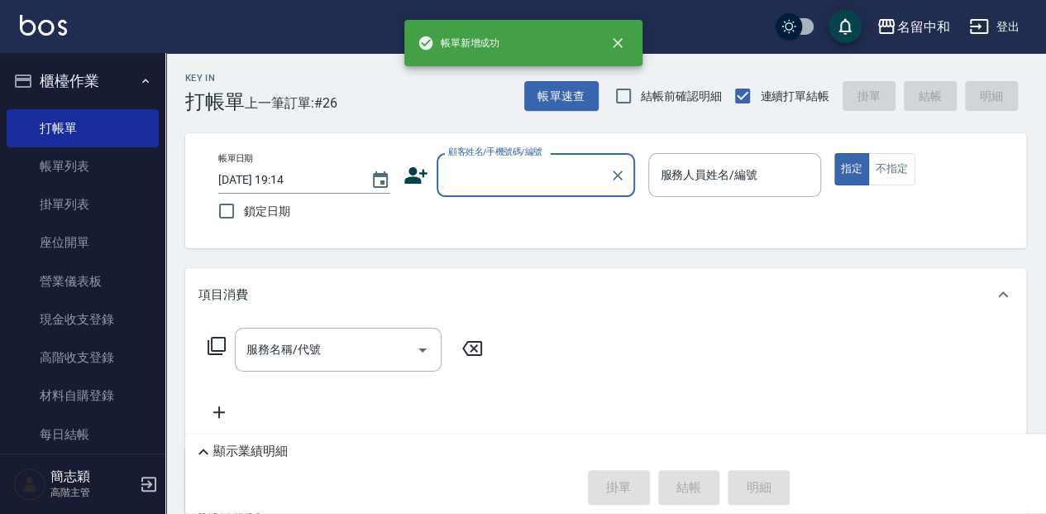
scroll to position [0, 0]
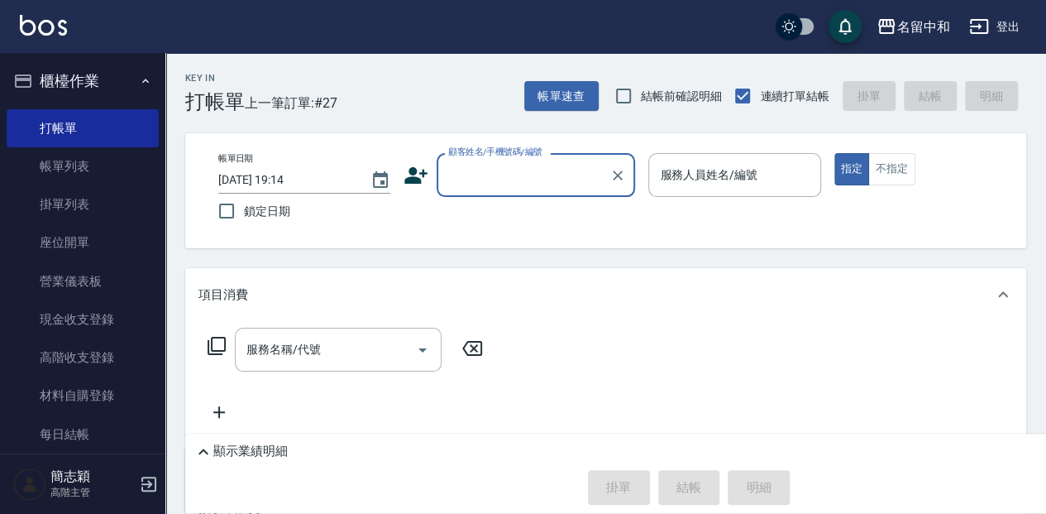
click at [508, 196] on div "顧客姓名/手機號碼/編號" at bounding box center [536, 175] width 199 height 44
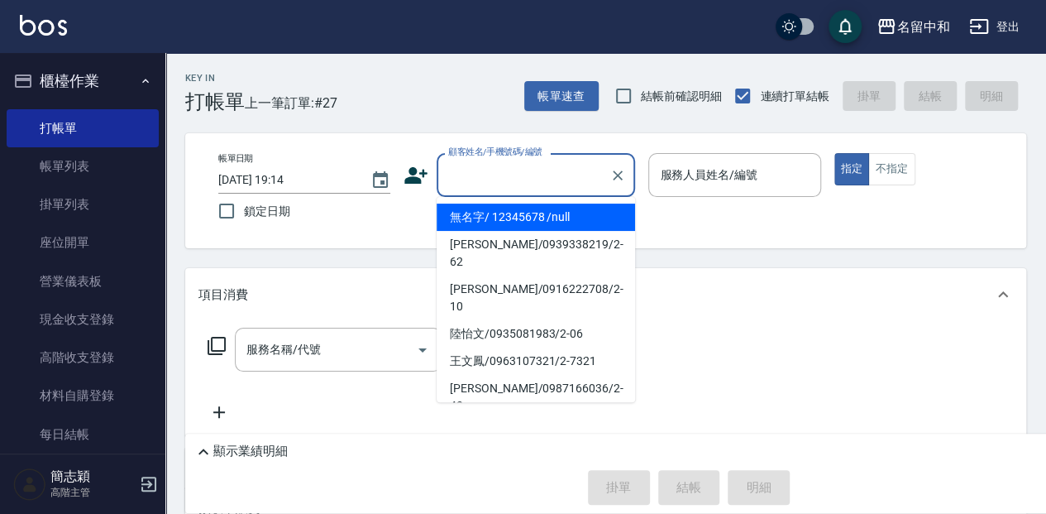
click at [524, 215] on li "無名字/ 12345678 /null" at bounding box center [536, 216] width 199 height 27
type input "無名字/ 12345678 /null"
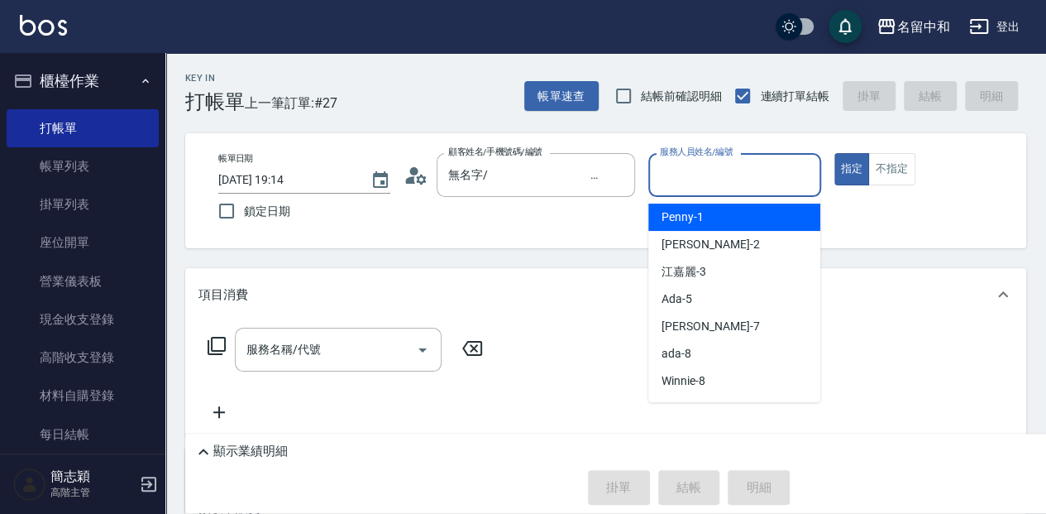
click at [677, 170] on input "服務人員姓名/編號" at bounding box center [734, 174] width 157 height 29
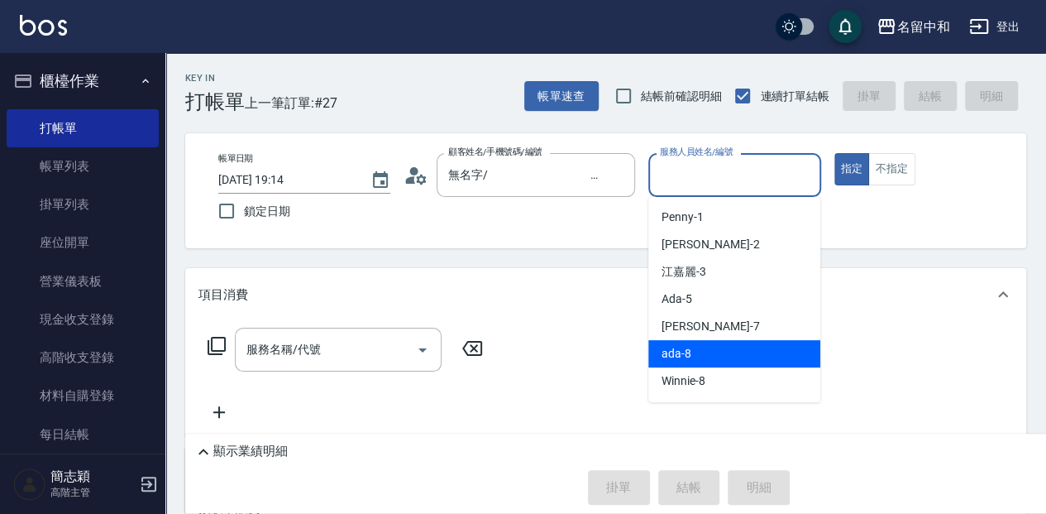
click at [776, 349] on div "ada -8" at bounding box center [735, 353] width 172 height 27
type input "ada-8"
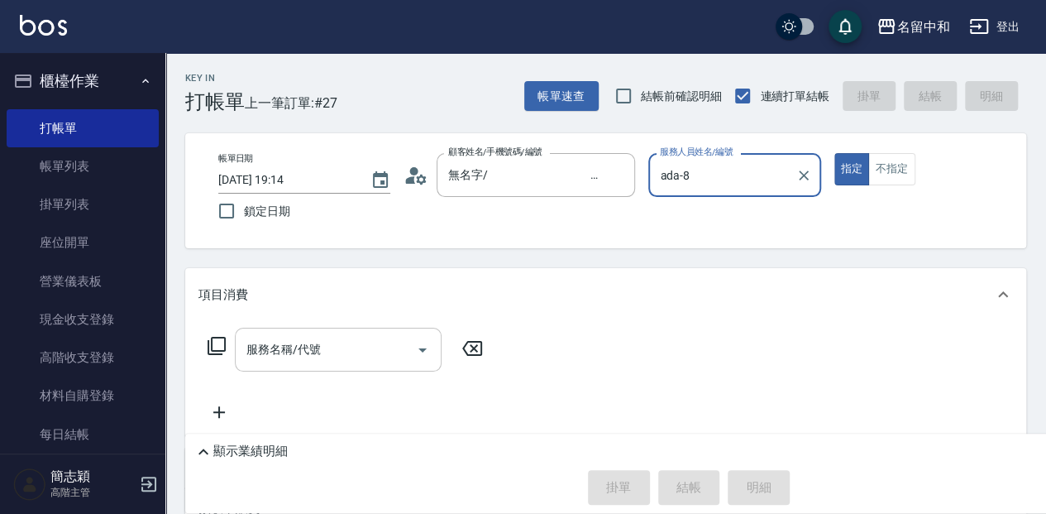
click at [283, 341] on input "服務名稱/代號" at bounding box center [325, 349] width 167 height 29
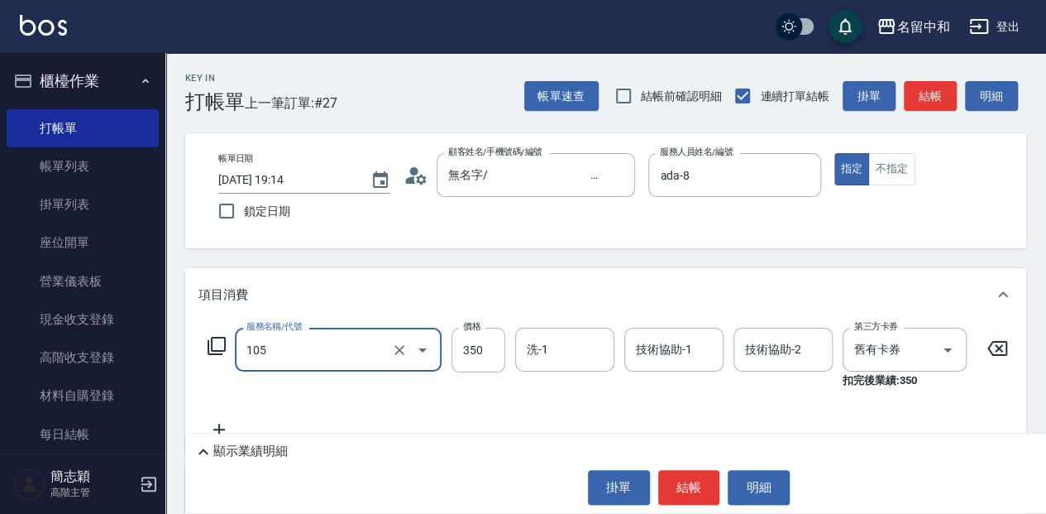
type input "新草本單次(105)"
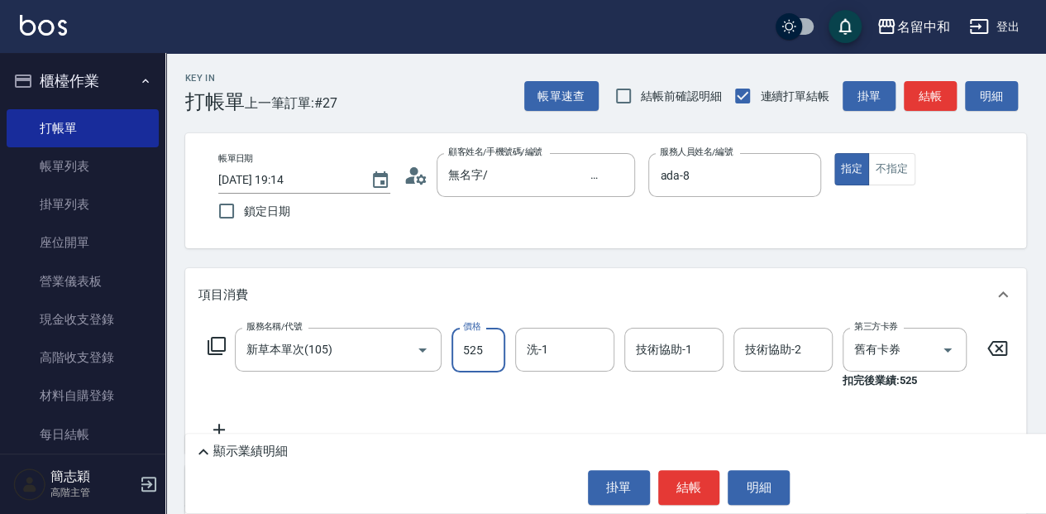
type input "525"
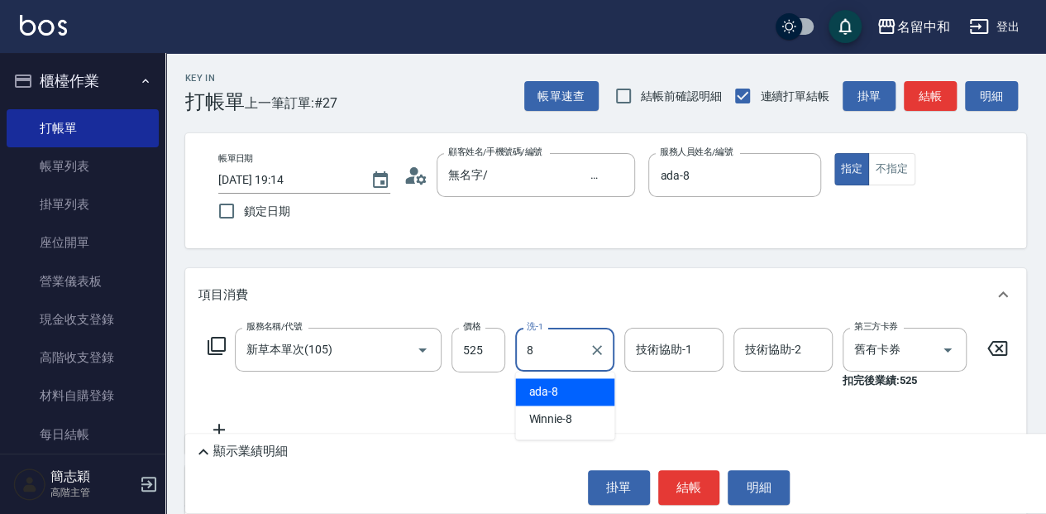
type input "ada-8"
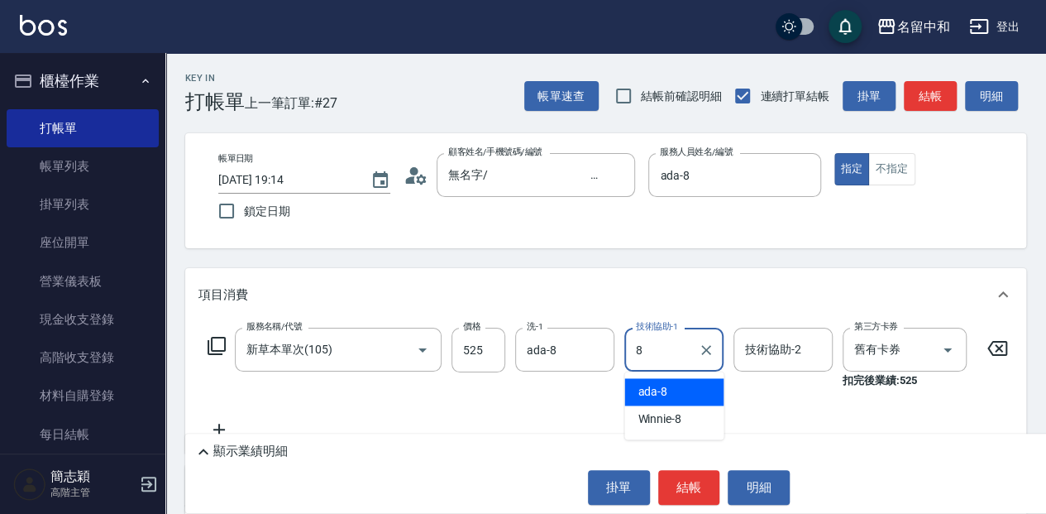
type input "ada-8"
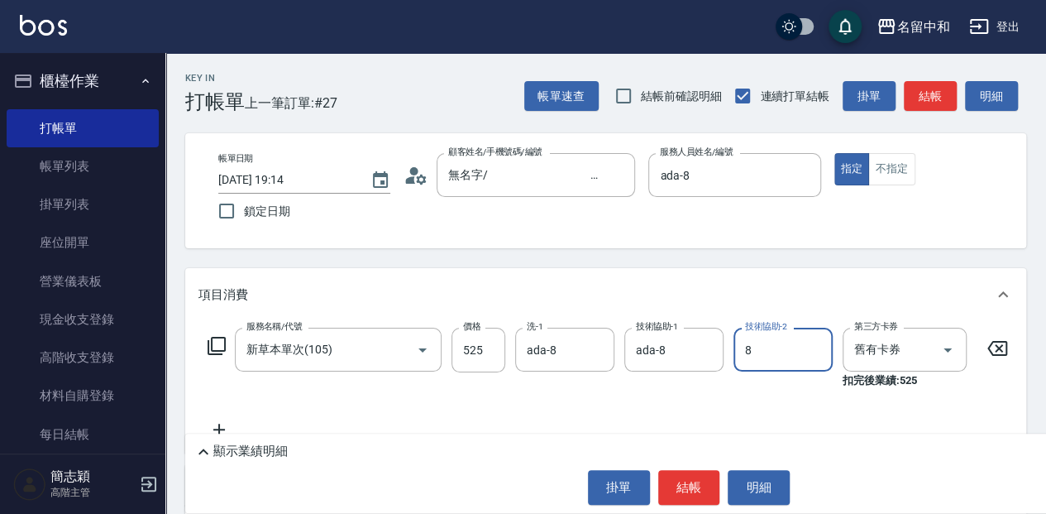
type input "ada-8"
click at [693, 498] on button "結帳" at bounding box center [689, 487] width 62 height 35
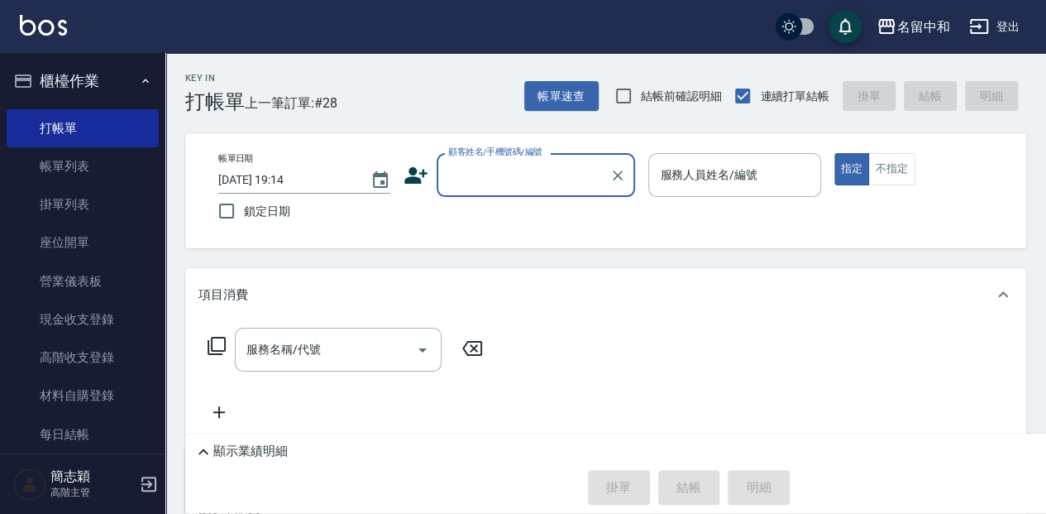
click at [468, 180] on input "顧客姓名/手機號碼/編號" at bounding box center [523, 174] width 159 height 29
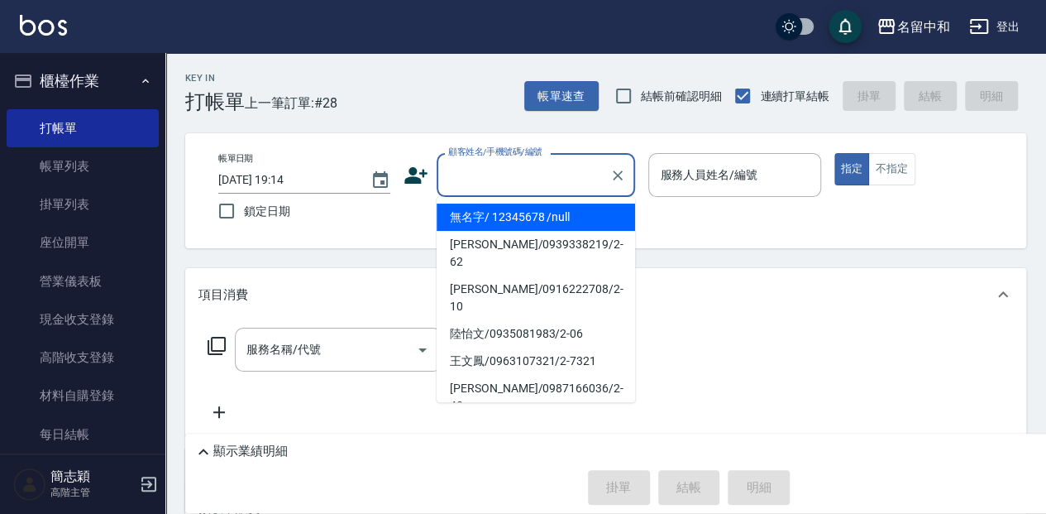
click at [505, 217] on li "無名字/ 12345678 /null" at bounding box center [536, 216] width 199 height 27
type input "無名字/ 12345678 /null"
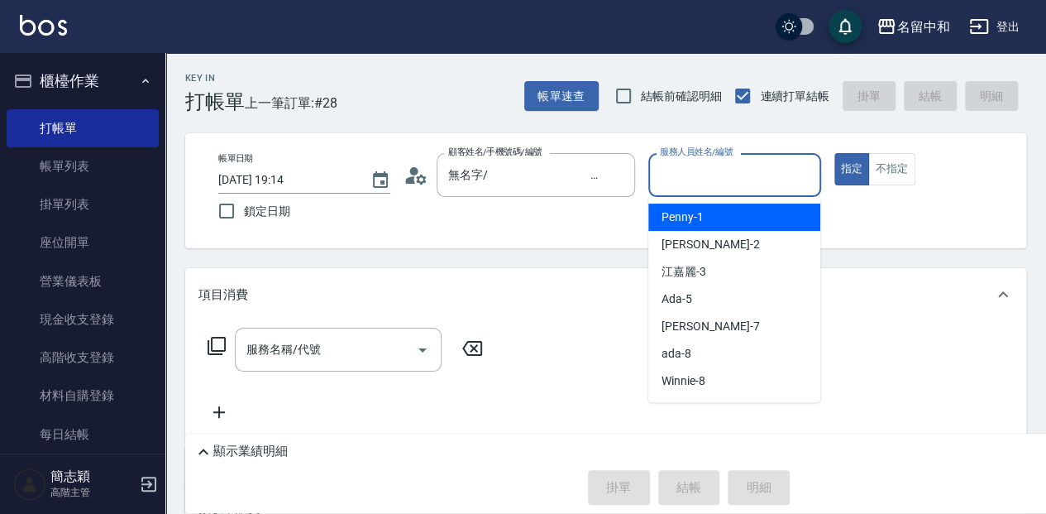
click at [752, 170] on input "服務人員姓名/編號" at bounding box center [734, 174] width 157 height 29
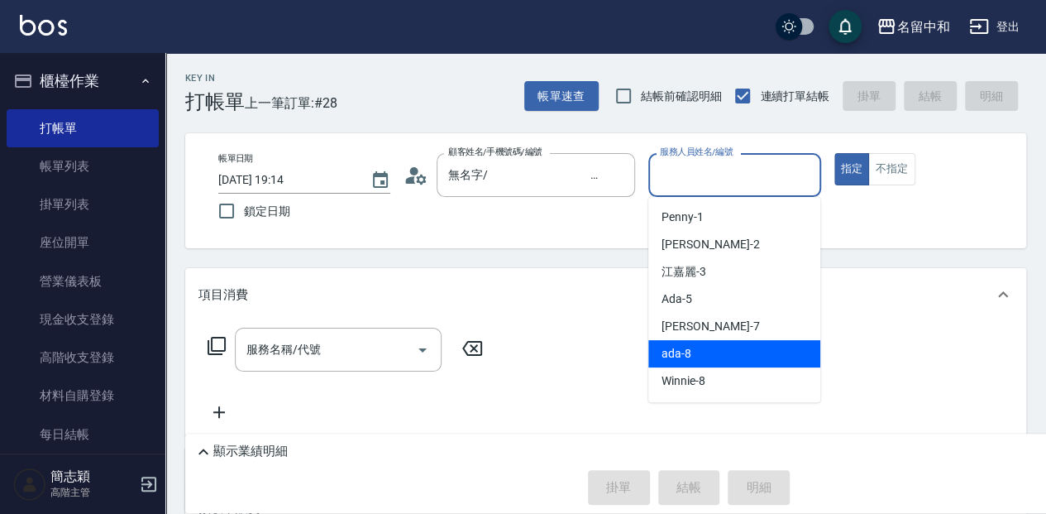
click at [689, 364] on div "ada -8" at bounding box center [735, 353] width 172 height 27
type input "ada-8"
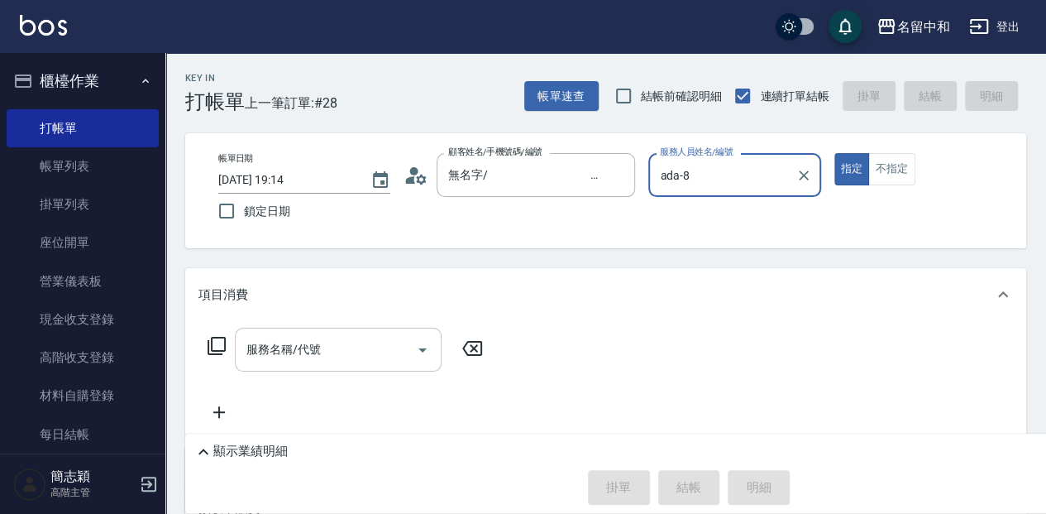
click at [316, 351] on input "服務名稱/代號" at bounding box center [325, 349] width 167 height 29
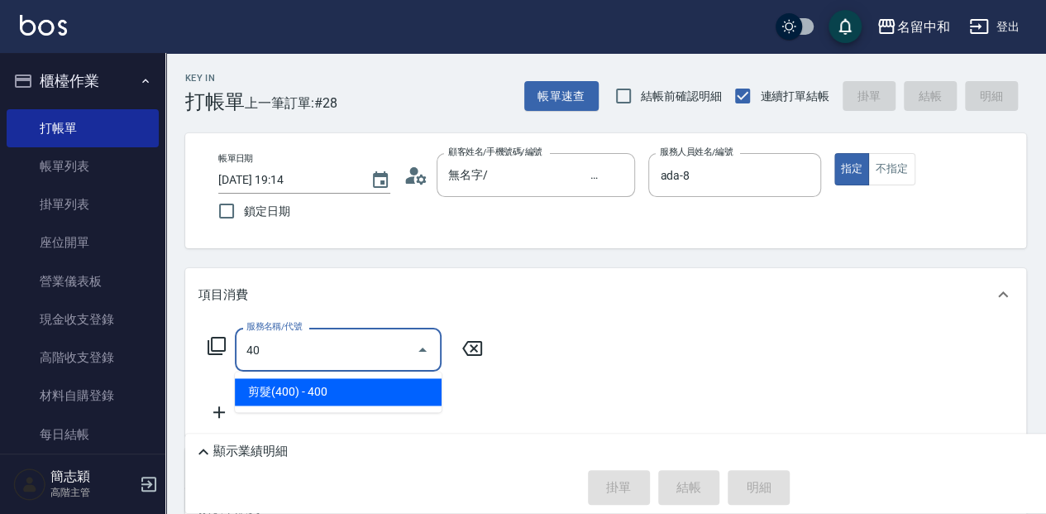
type input "4"
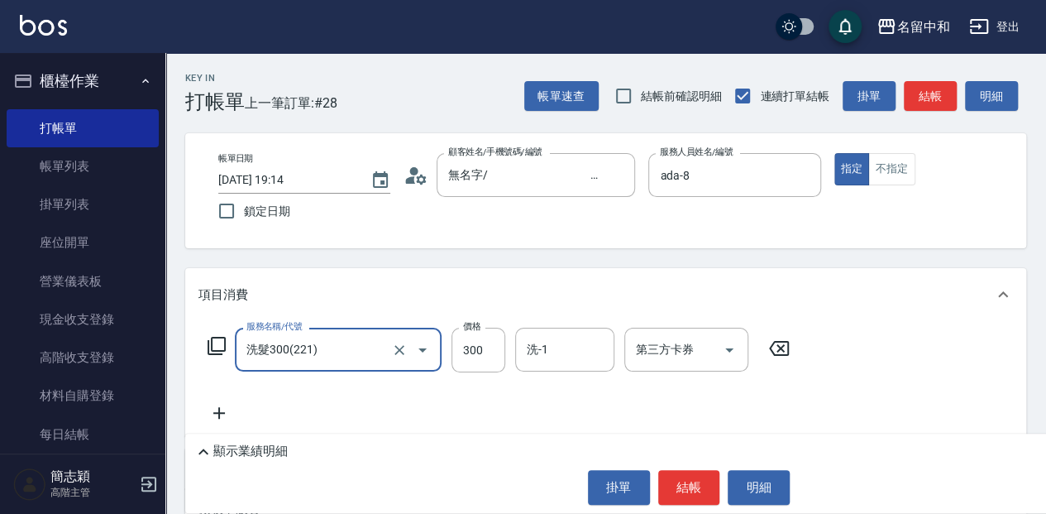
type input "洗髮300(221)"
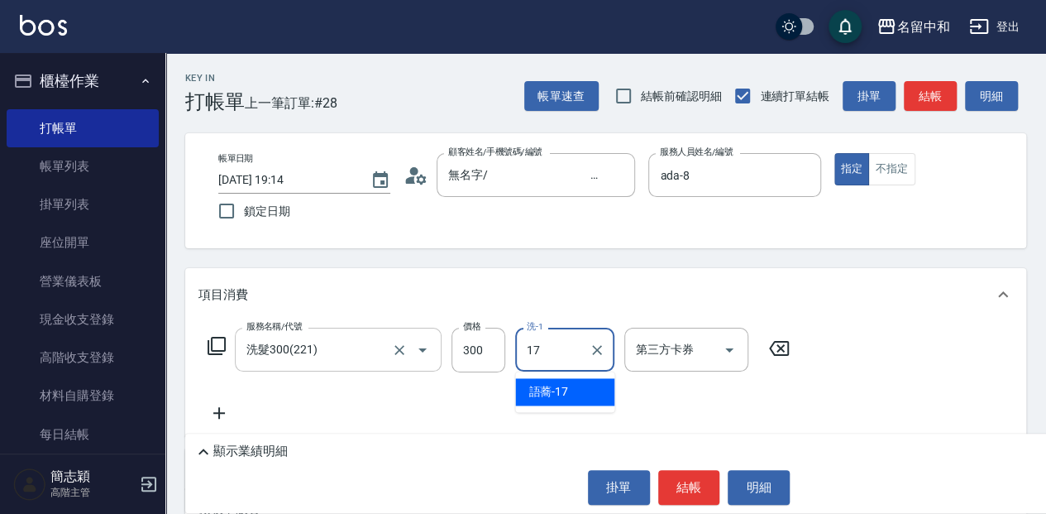
type input "語蕎-17"
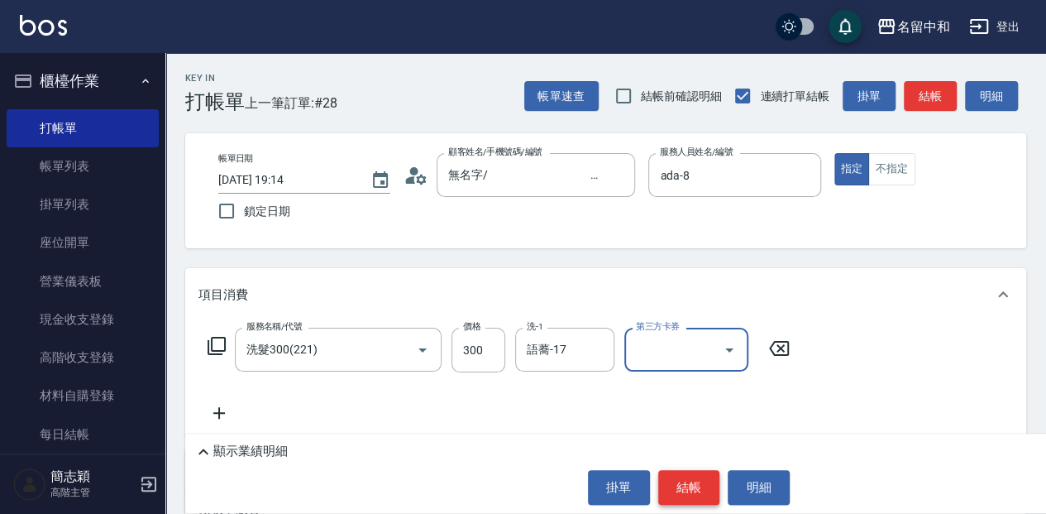
click at [704, 483] on button "結帳" at bounding box center [689, 487] width 62 height 35
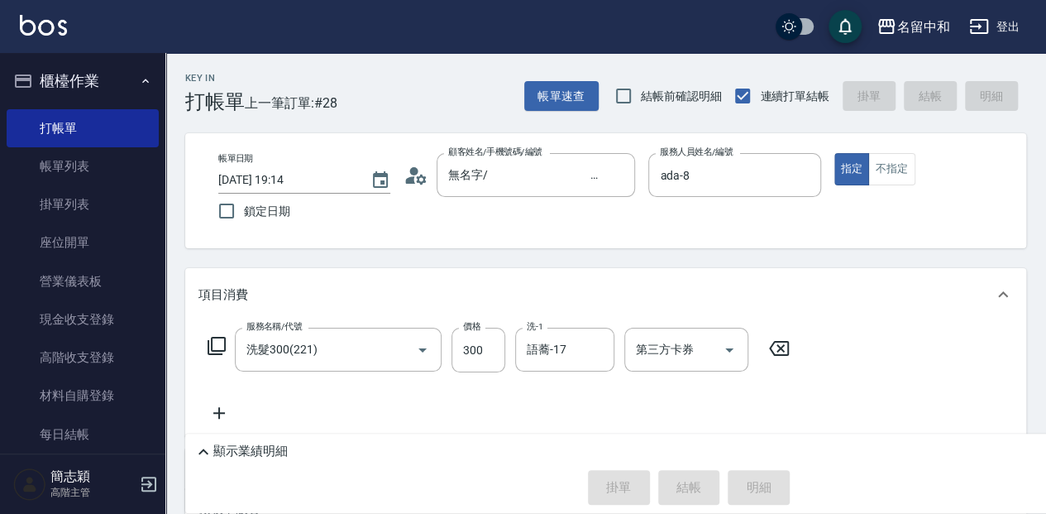
type input "[DATE] 19:15"
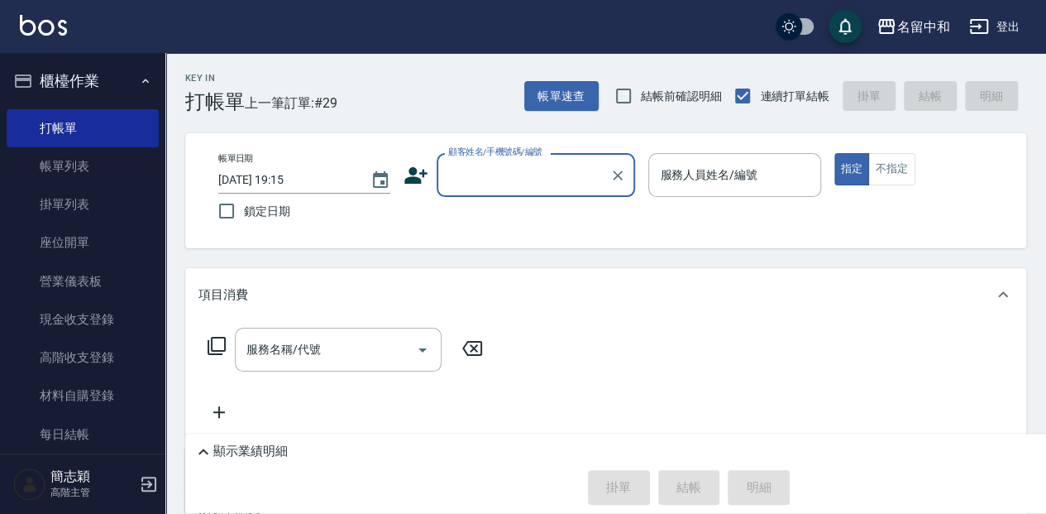
click at [503, 184] on input "顧客姓名/手機號碼/編號" at bounding box center [523, 174] width 159 height 29
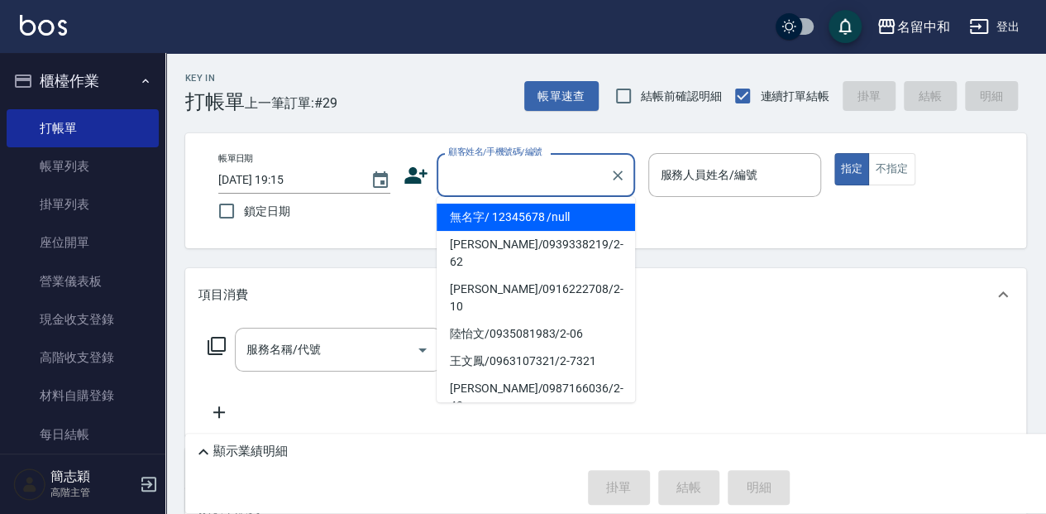
click at [531, 223] on li "無名字/ 12345678 /null" at bounding box center [536, 216] width 199 height 27
type input "無名字/ 12345678 /null"
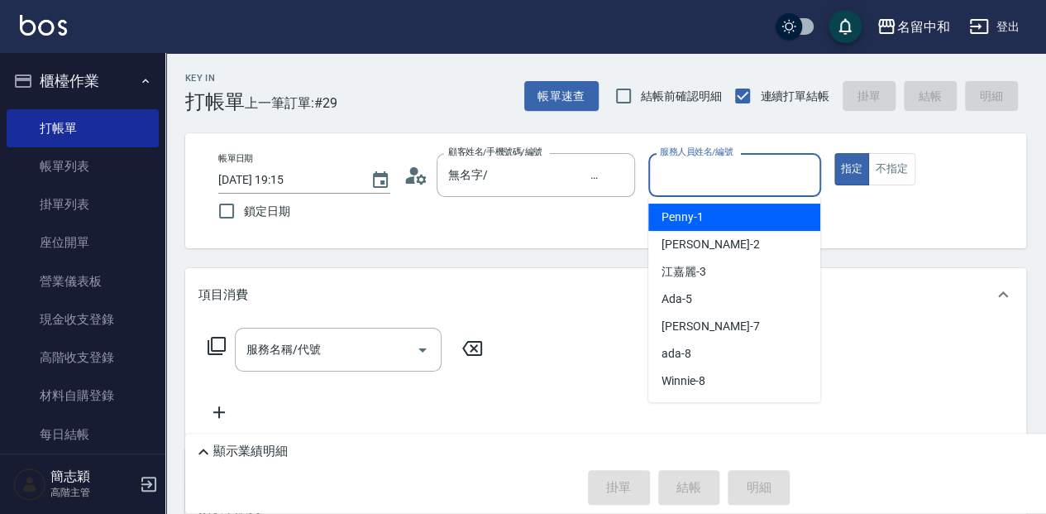
click at [696, 182] on input "服務人員姓名/編號" at bounding box center [734, 174] width 157 height 29
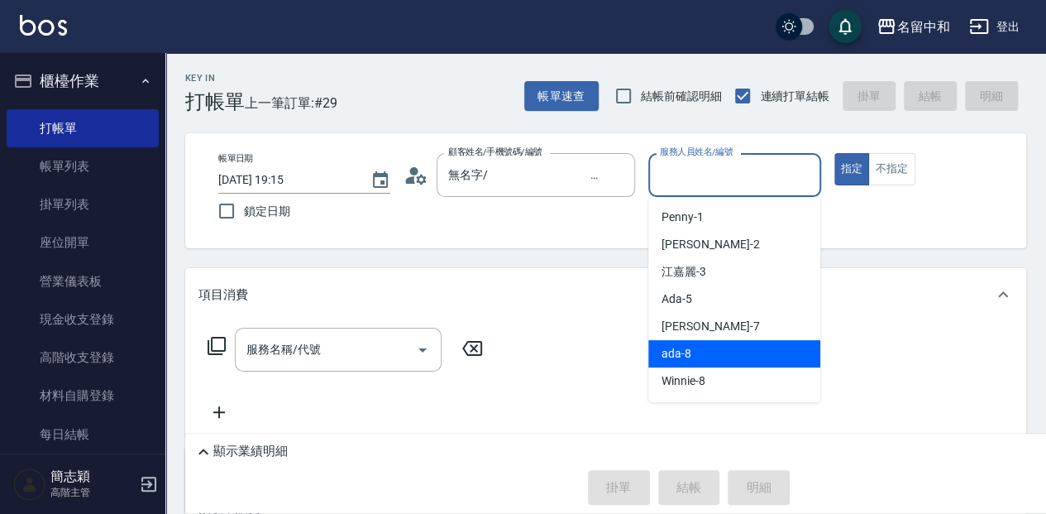
click at [673, 354] on span "ada -8" at bounding box center [677, 353] width 30 height 17
type input "ada-8"
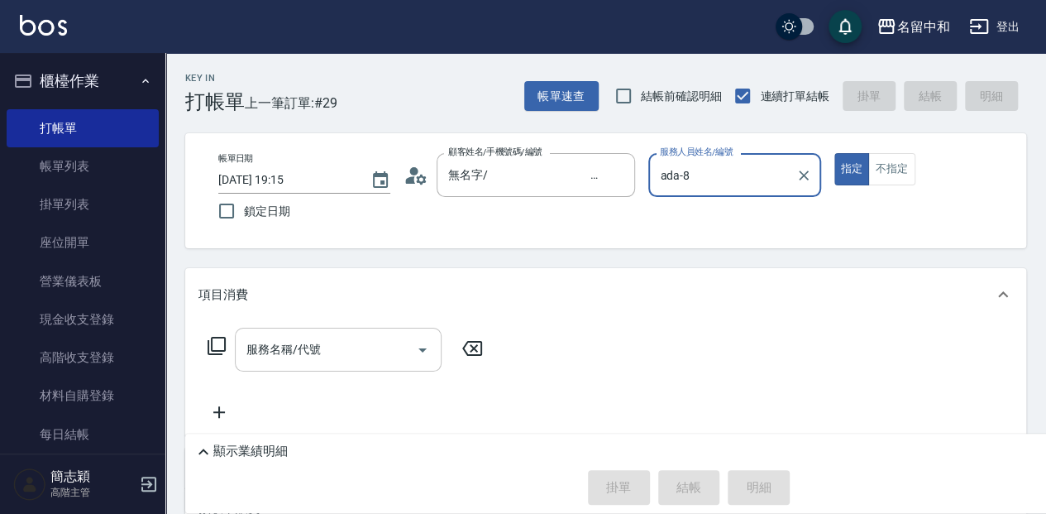
click at [297, 359] on input "服務名稱/代號" at bounding box center [325, 349] width 167 height 29
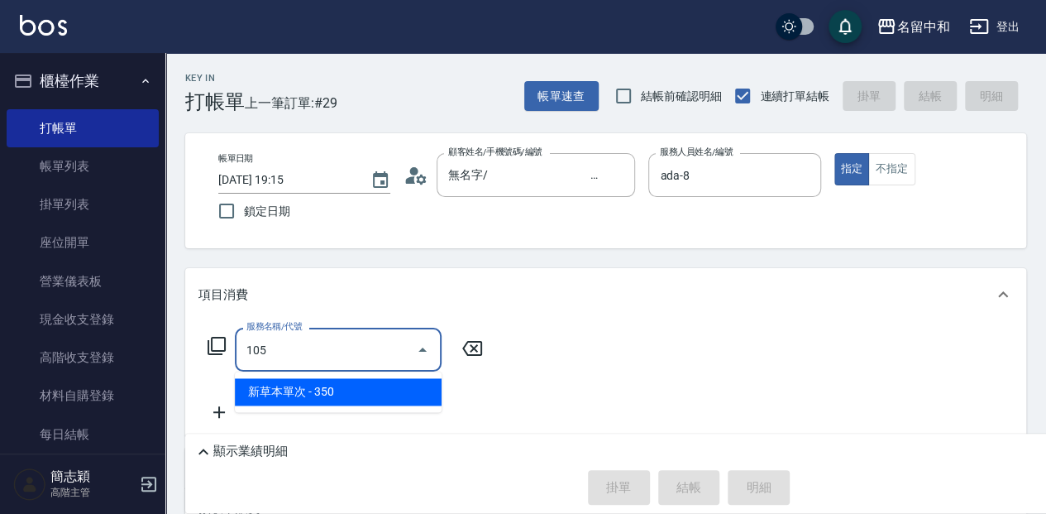
type input "新草本單次(105)"
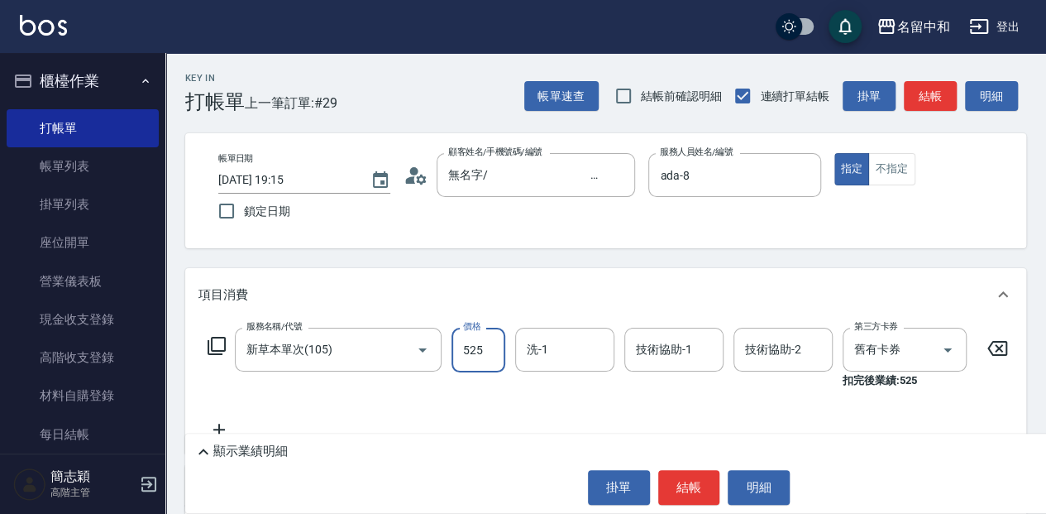
type input "525"
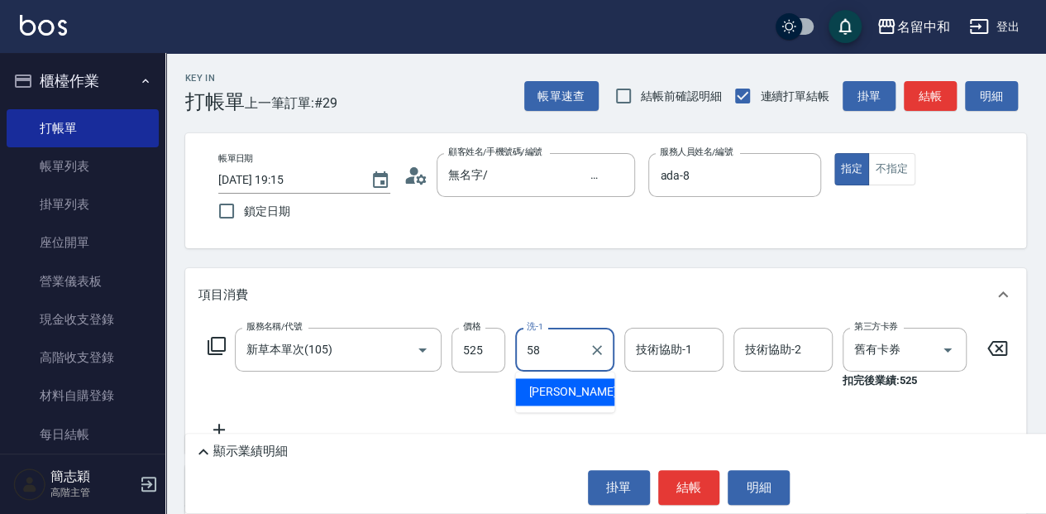
type input "[PERSON_NAME]-58"
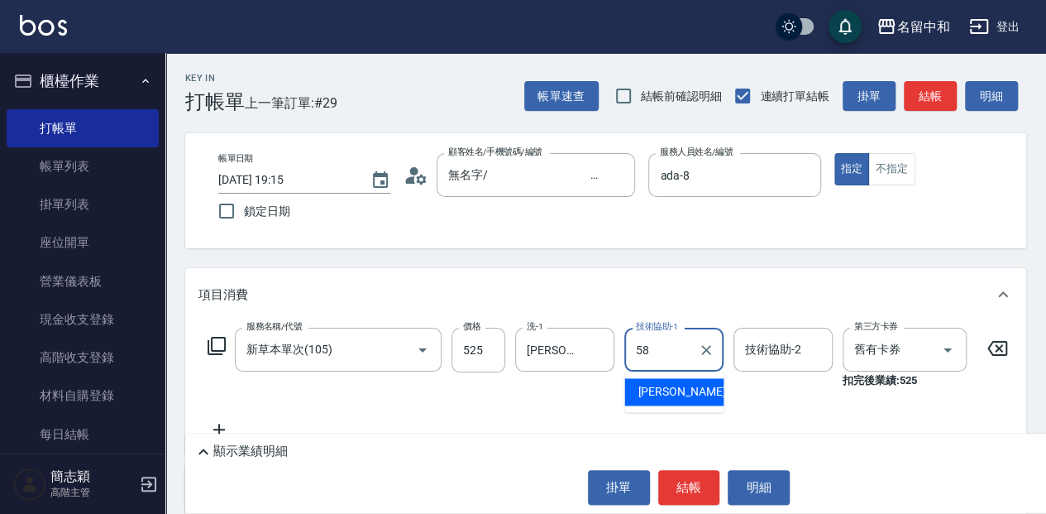
type input "[PERSON_NAME]-58"
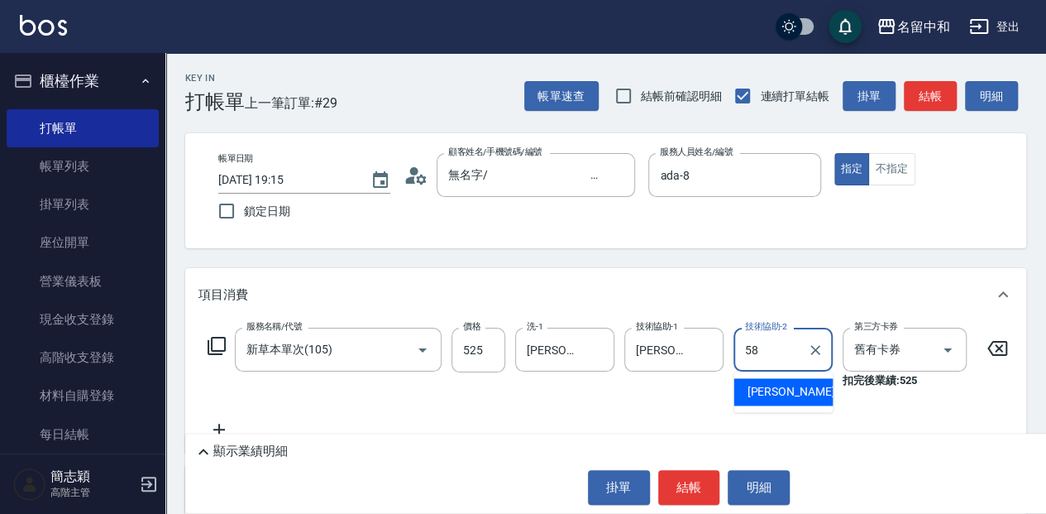
type input "[PERSON_NAME]-58"
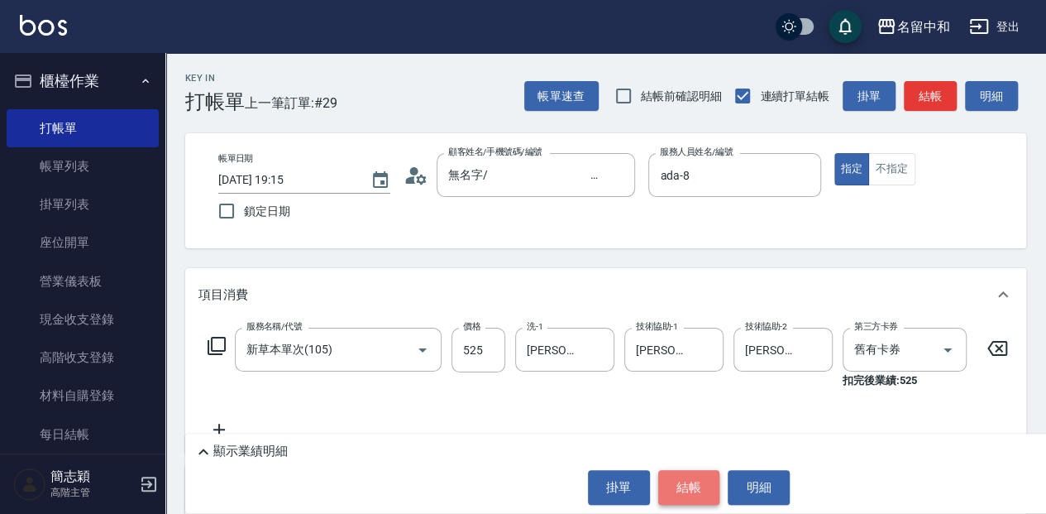
click at [693, 480] on button "結帳" at bounding box center [689, 487] width 62 height 35
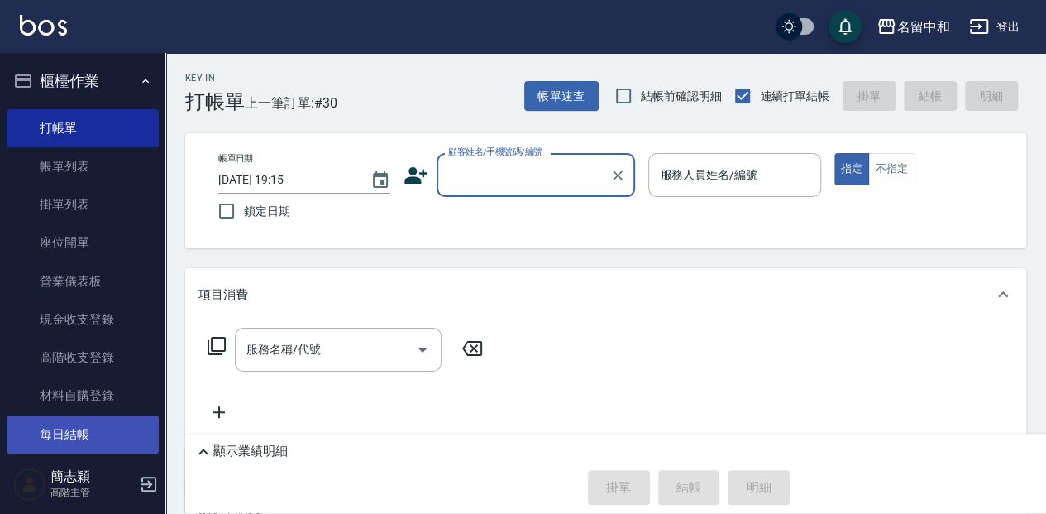
click at [84, 422] on link "每日結帳" at bounding box center [83, 434] width 152 height 38
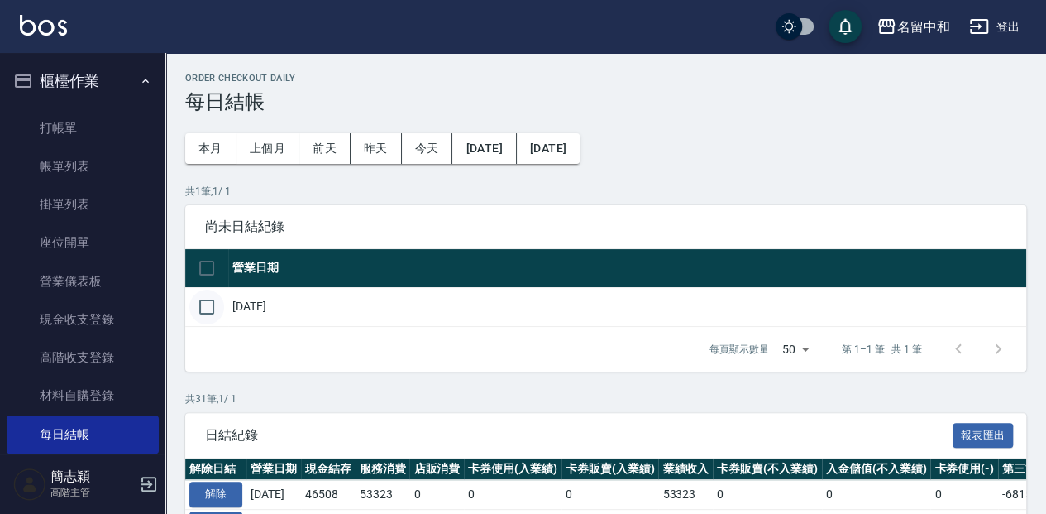
click at [208, 315] on input "checkbox" at bounding box center [206, 307] width 35 height 35
checkbox input "true"
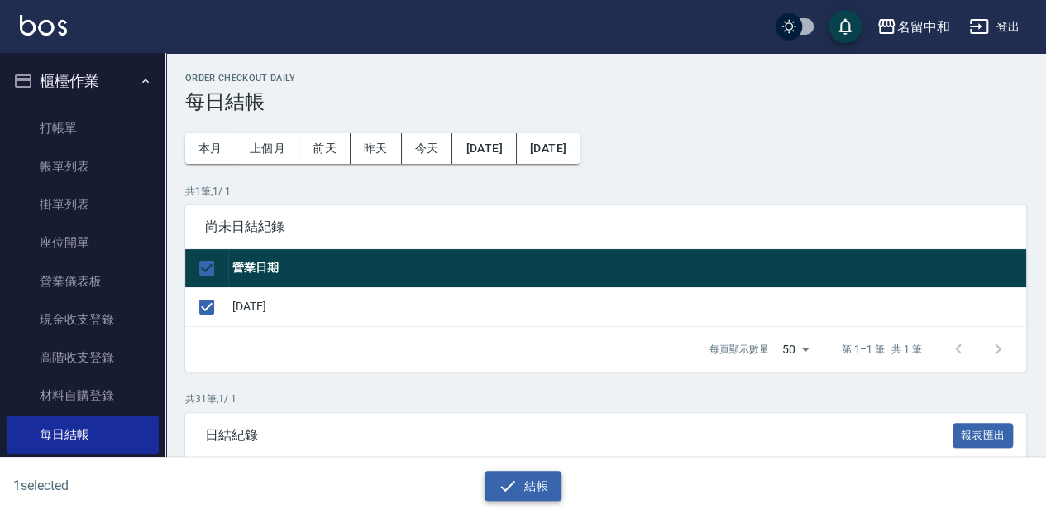
click at [520, 484] on button "結帳" at bounding box center [523, 486] width 77 height 31
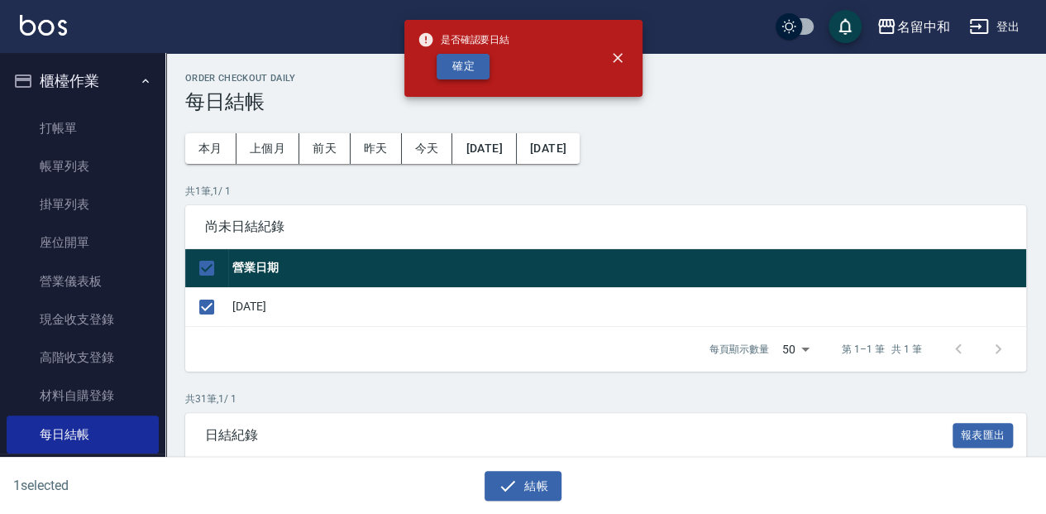
click at [468, 73] on button "確定" at bounding box center [463, 67] width 53 height 26
checkbox input "false"
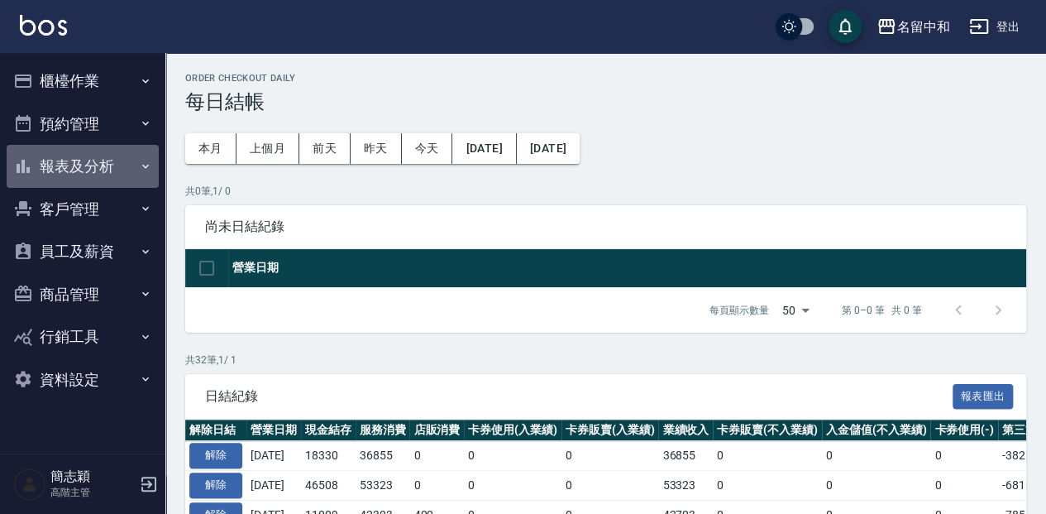
click at [112, 171] on button "報表及分析" at bounding box center [83, 166] width 152 height 43
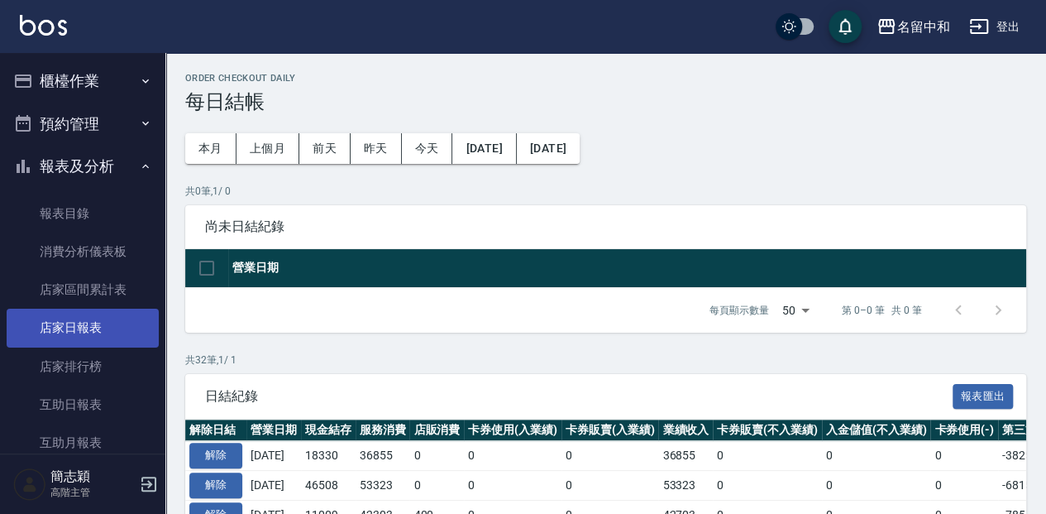
click at [102, 325] on link "店家日報表" at bounding box center [83, 328] width 152 height 38
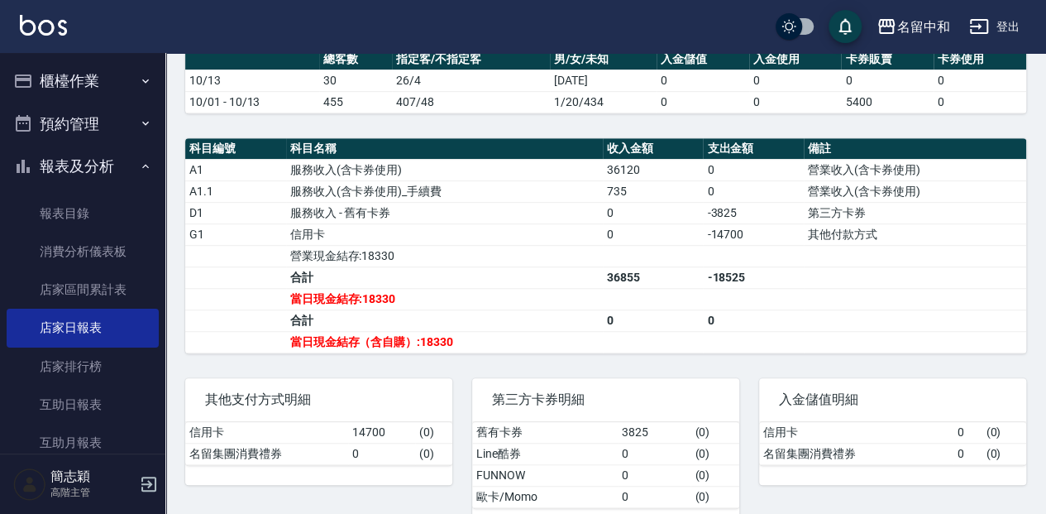
scroll to position [472, 0]
